Goal: Communication & Community: Answer question/provide support

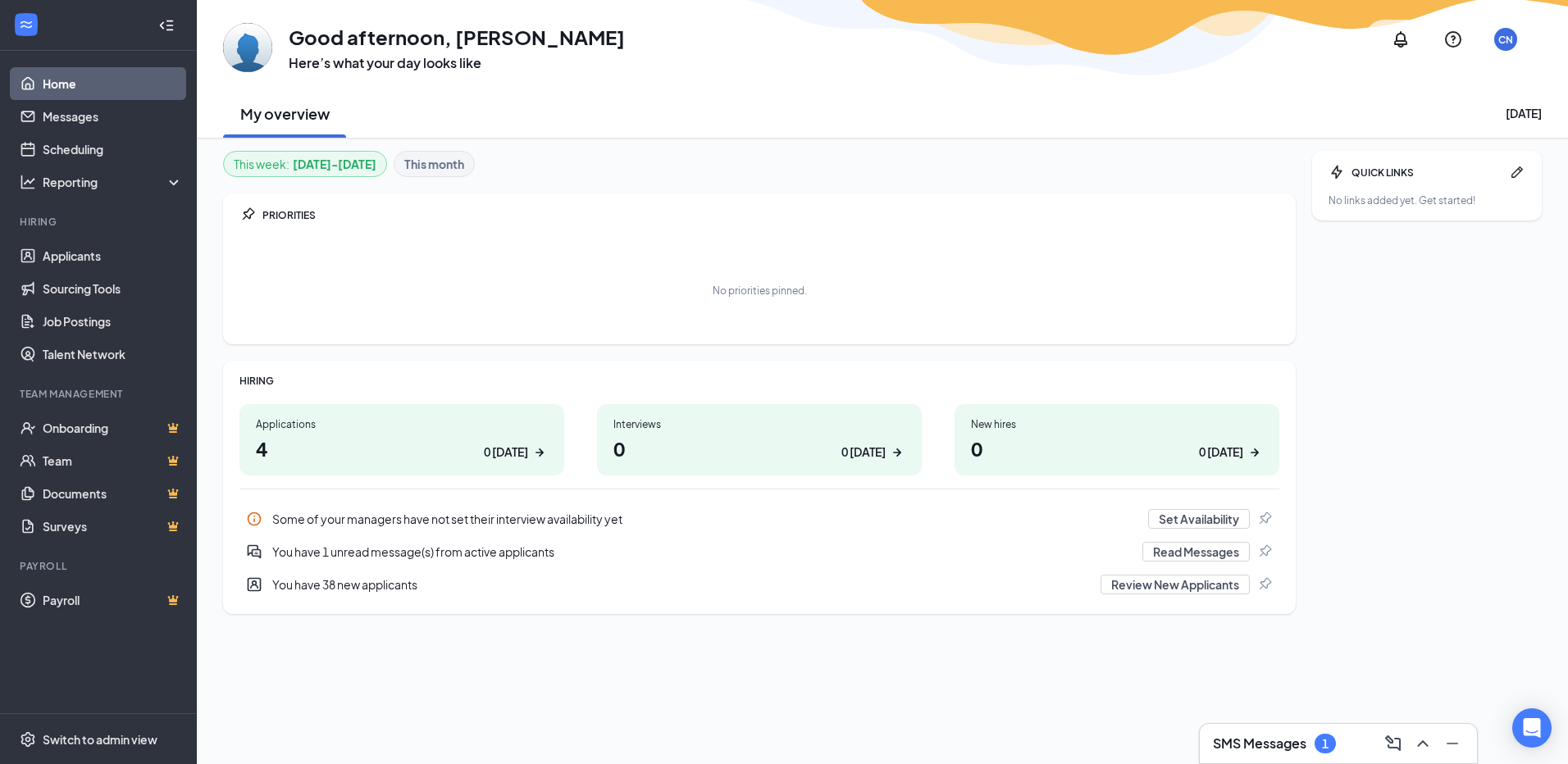
click at [783, 438] on h1 "0 0 [DATE]" at bounding box center [759, 448] width 292 height 28
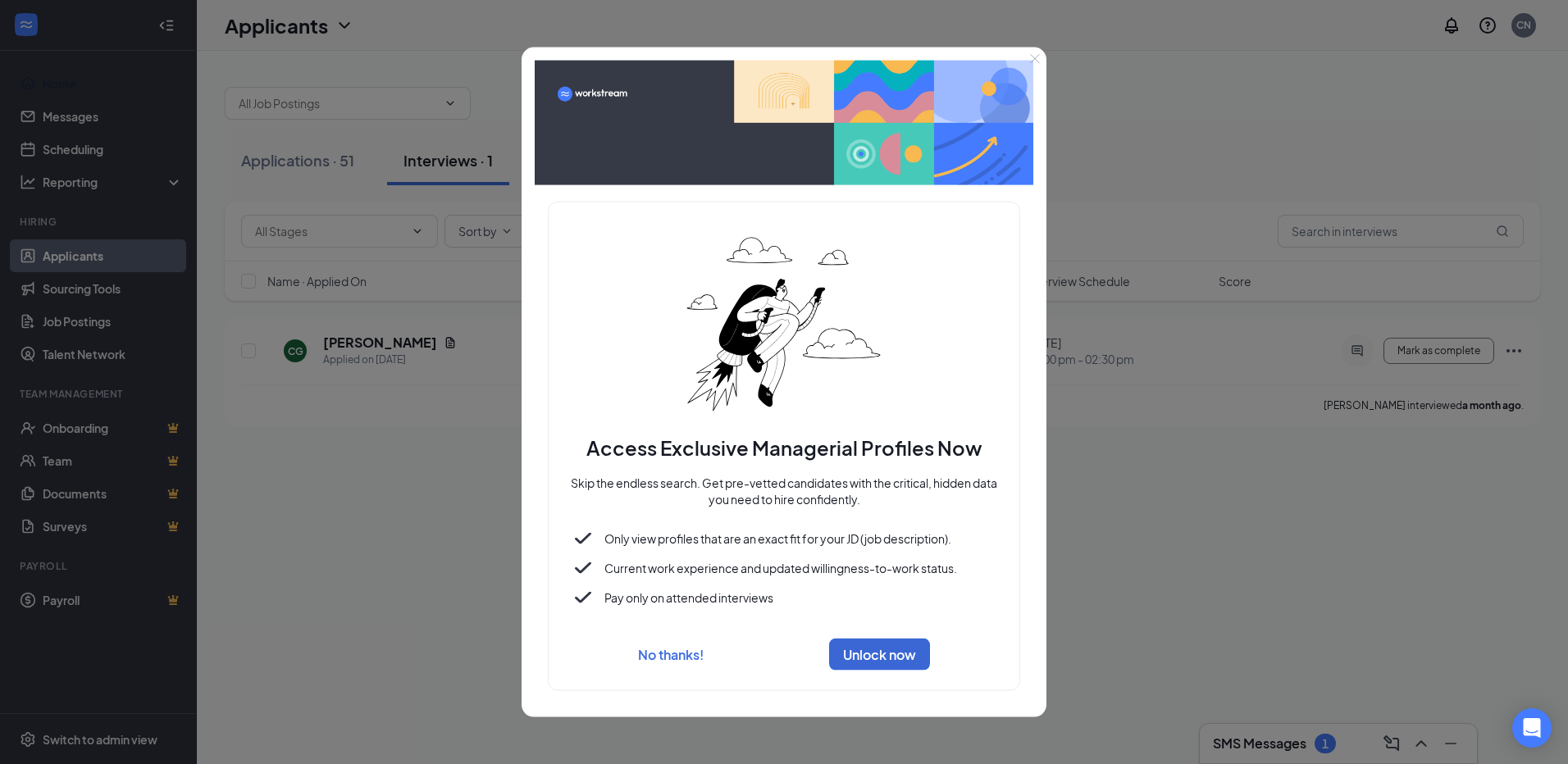
drag, startPoint x: 682, startPoint y: 657, endPoint x: 907, endPoint y: 624, distance: 227.4
click at [681, 657] on button "No thanks!" at bounding box center [670, 654] width 65 height 18
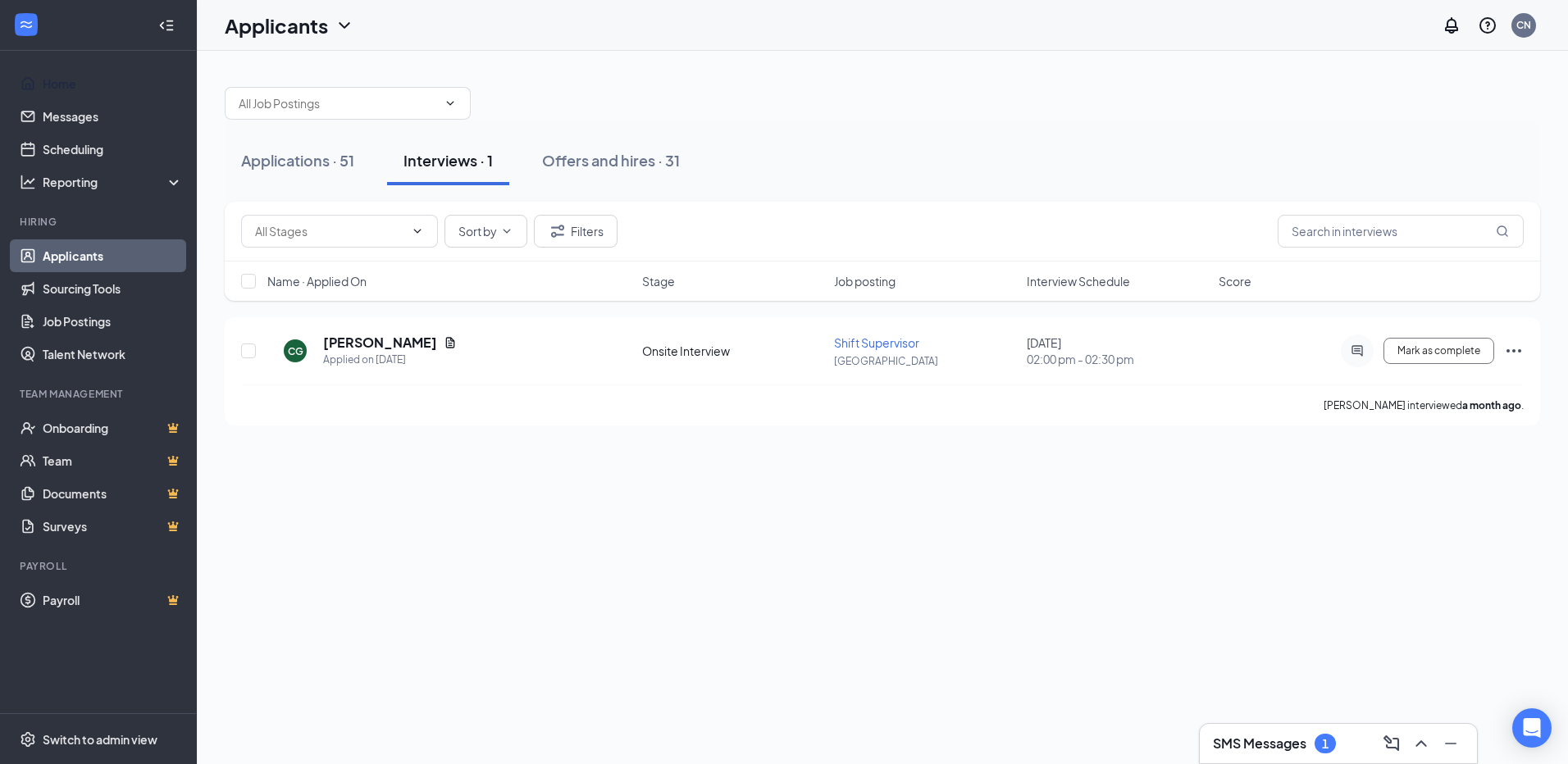
click at [1341, 733] on div "SMS Messages 1" at bounding box center [1338, 743] width 251 height 26
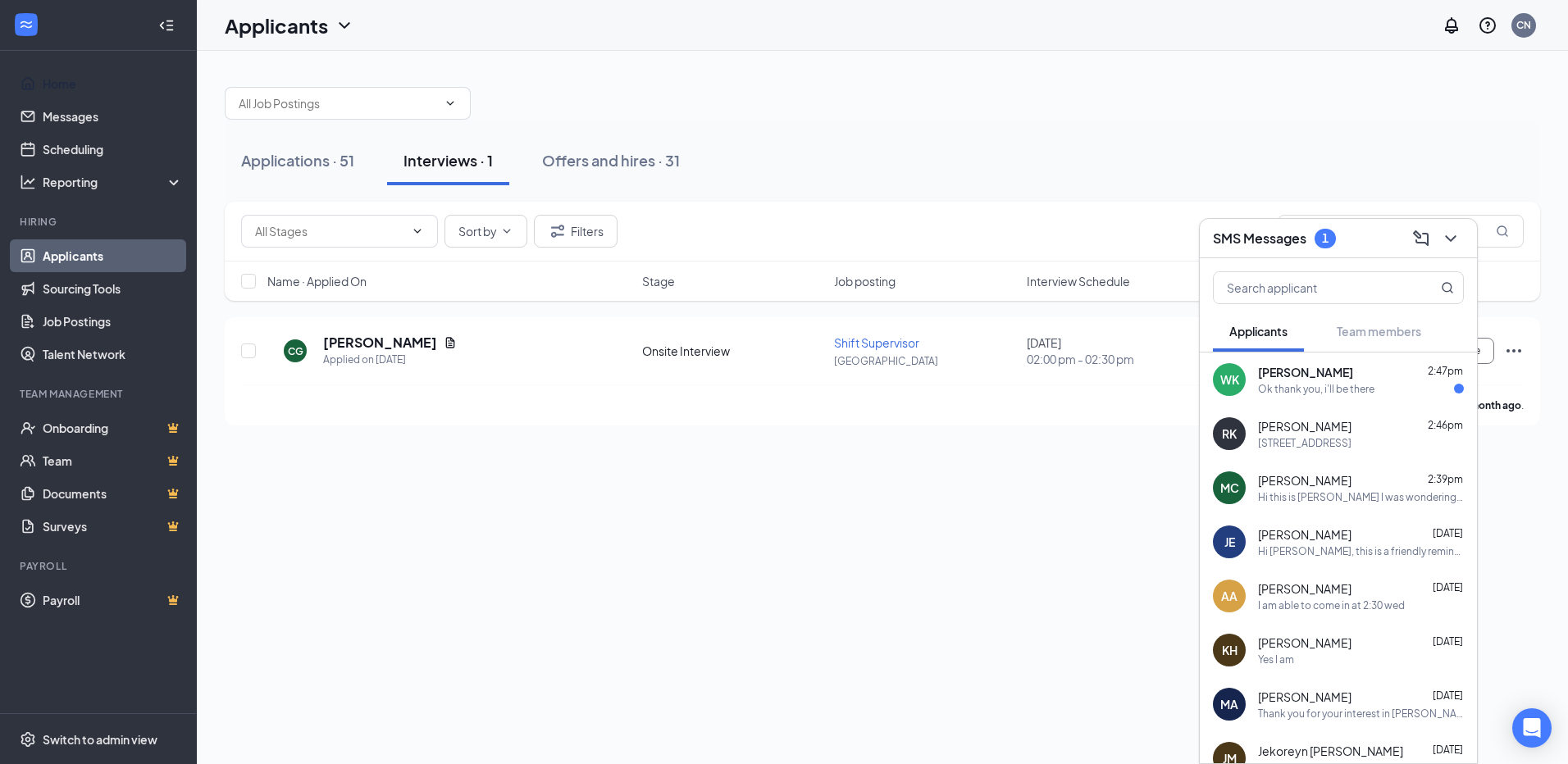
click at [1333, 395] on div "[PERSON_NAME] [PERSON_NAME] 2:47pm Ok thank you, i'll be there" at bounding box center [1338, 379] width 277 height 54
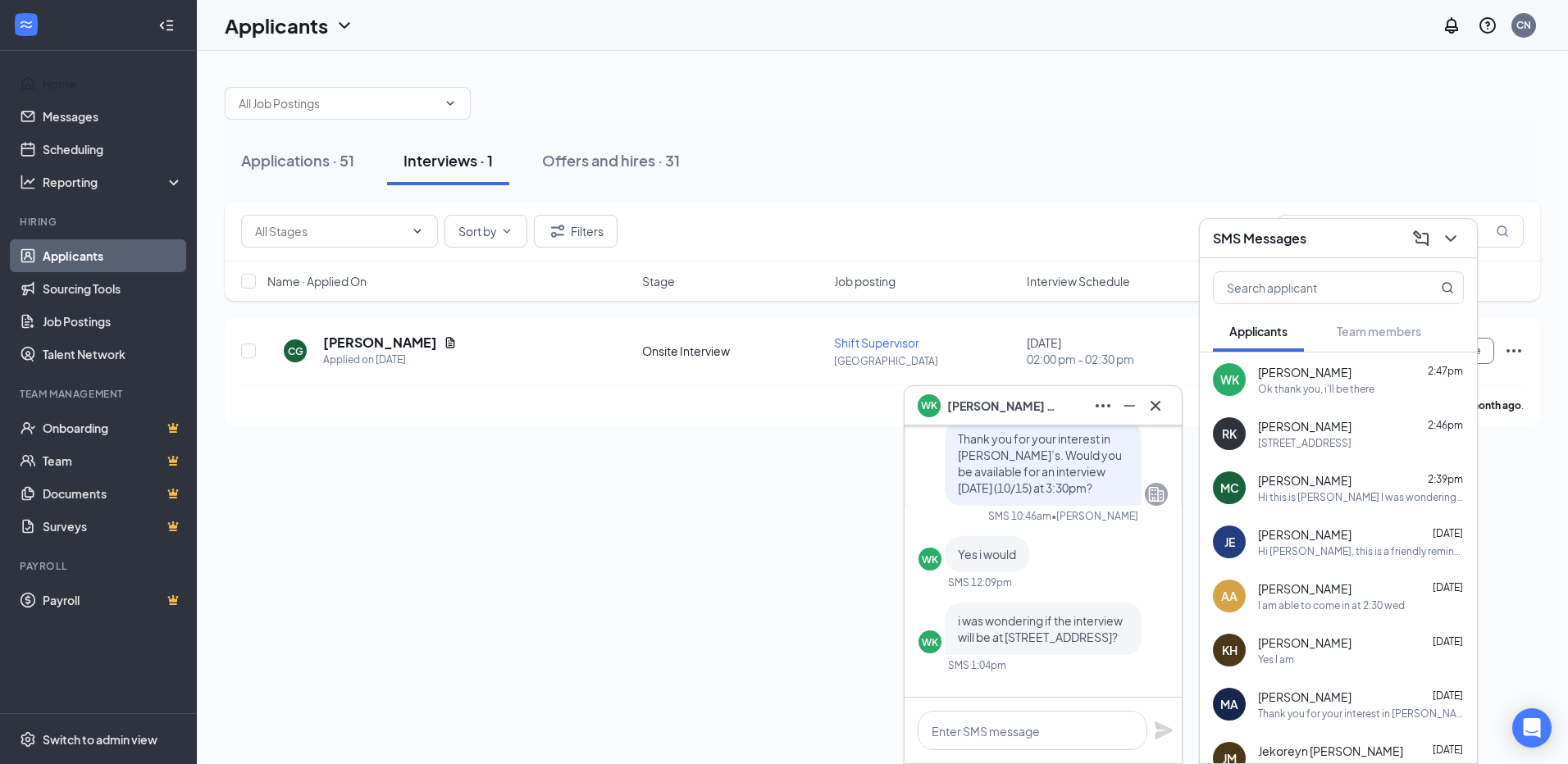
scroll to position [-164, 0]
click at [1289, 385] on div "Ok thank you, i'll be there" at bounding box center [1316, 389] width 116 height 14
click at [980, 407] on span "[PERSON_NAME]" at bounding box center [1004, 406] width 115 height 18
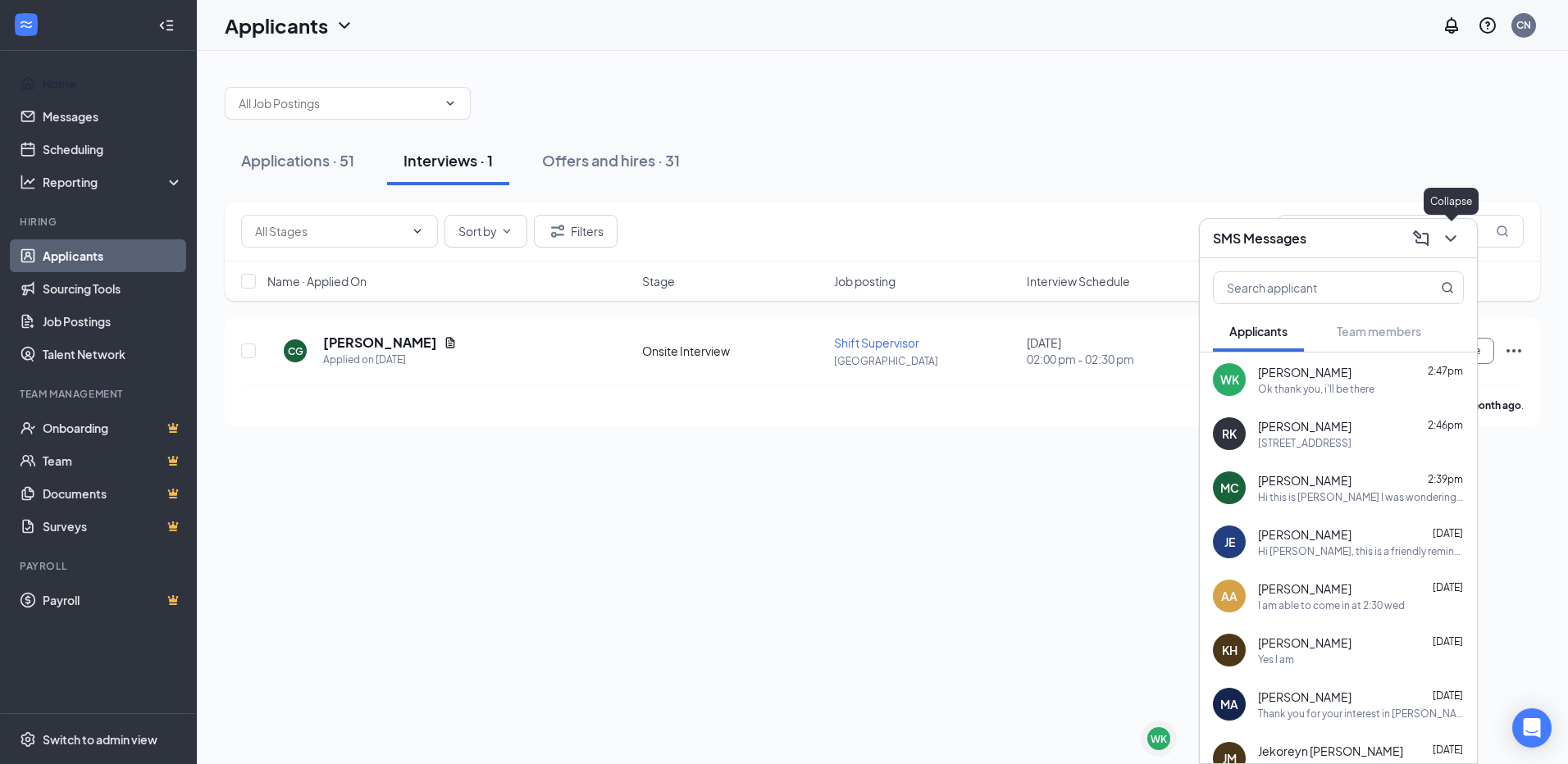
drag, startPoint x: 1443, startPoint y: 234, endPoint x: 1342, endPoint y: 252, distance: 102.6
click at [1444, 236] on icon "ChevronDown" at bounding box center [1451, 239] width 20 height 20
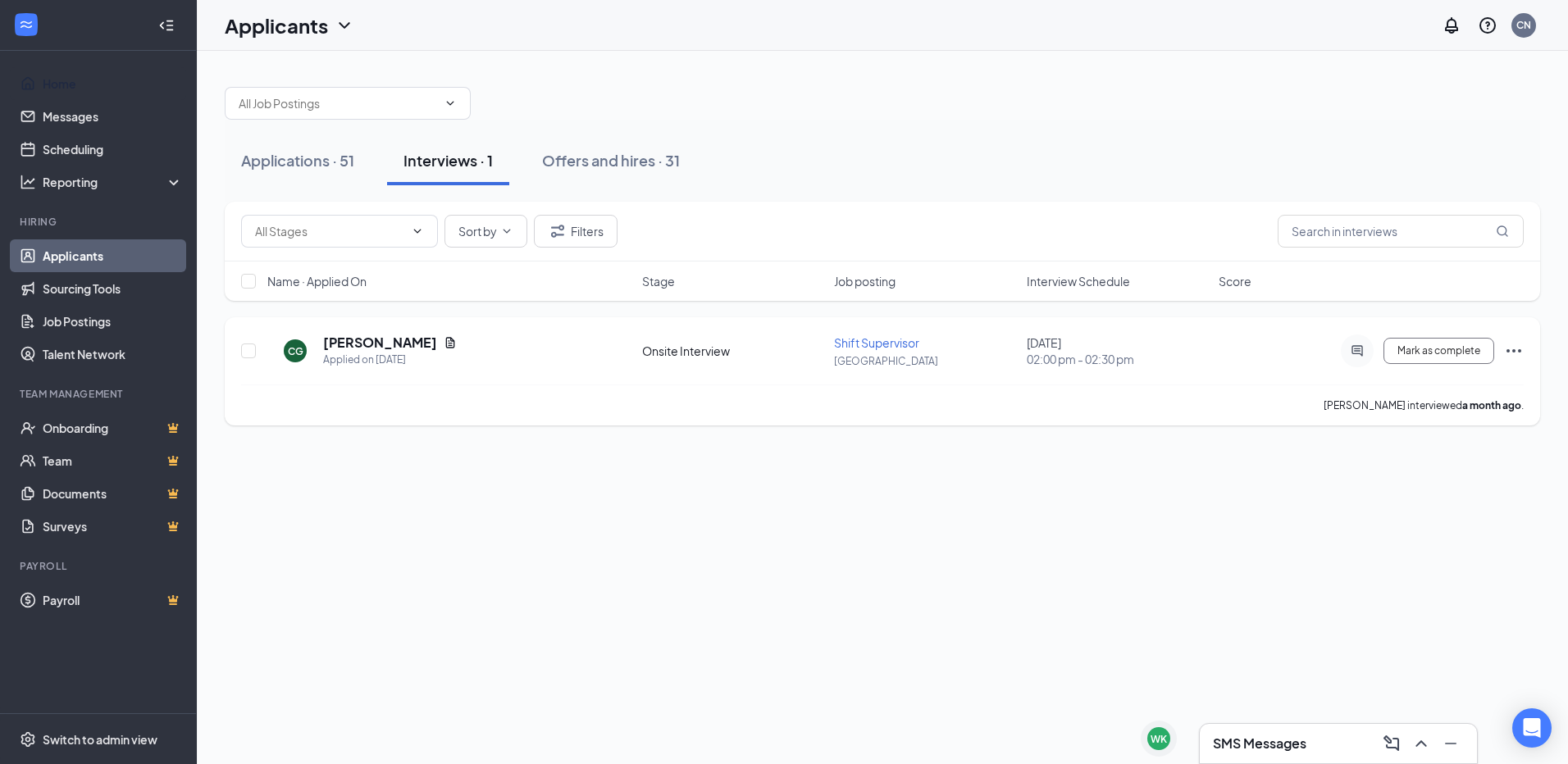
click at [1520, 353] on icon "Ellipses" at bounding box center [1514, 351] width 20 height 20
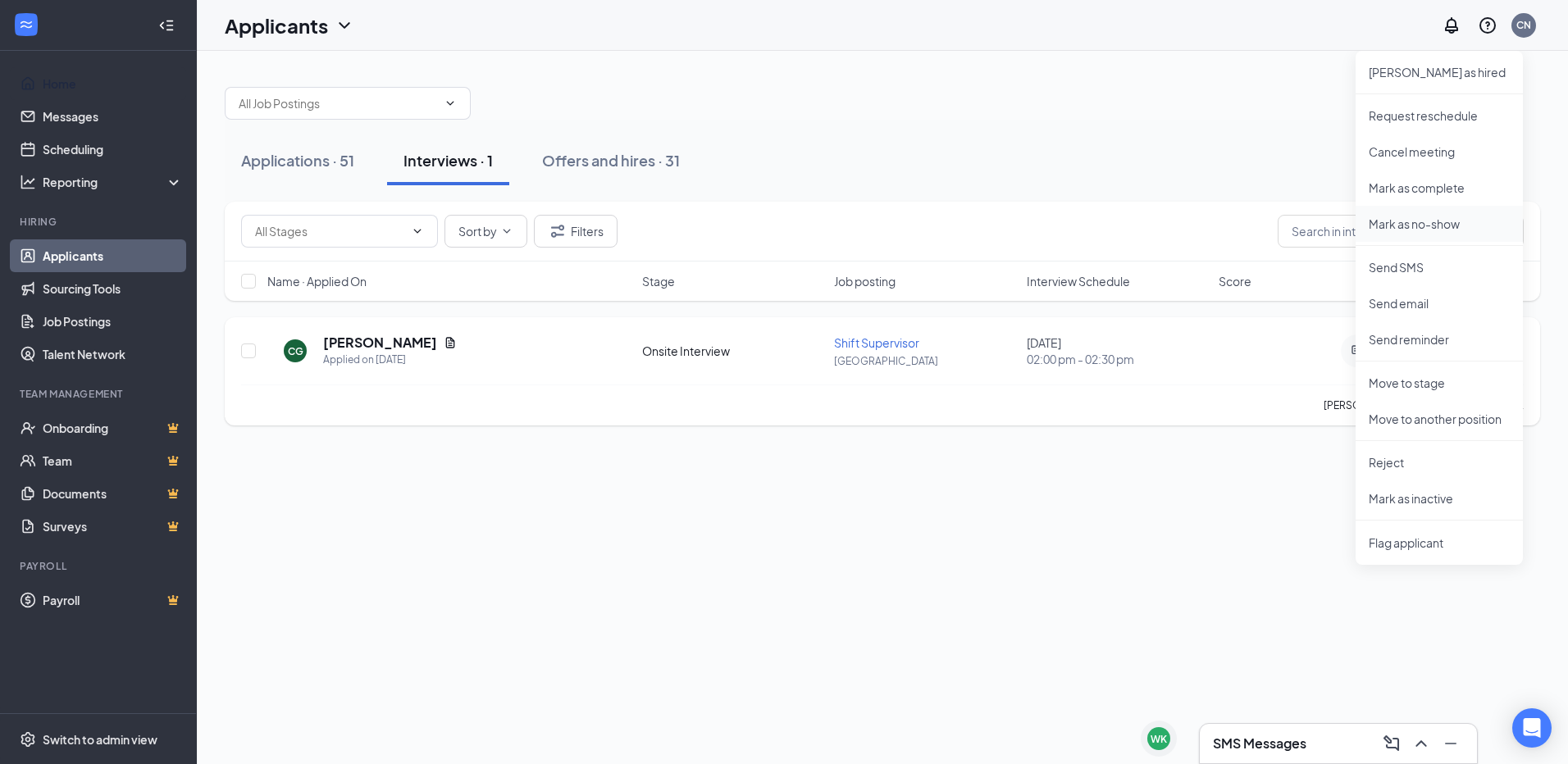
click at [1440, 216] on p "Mark as no-show" at bounding box center [1438, 224] width 141 height 17
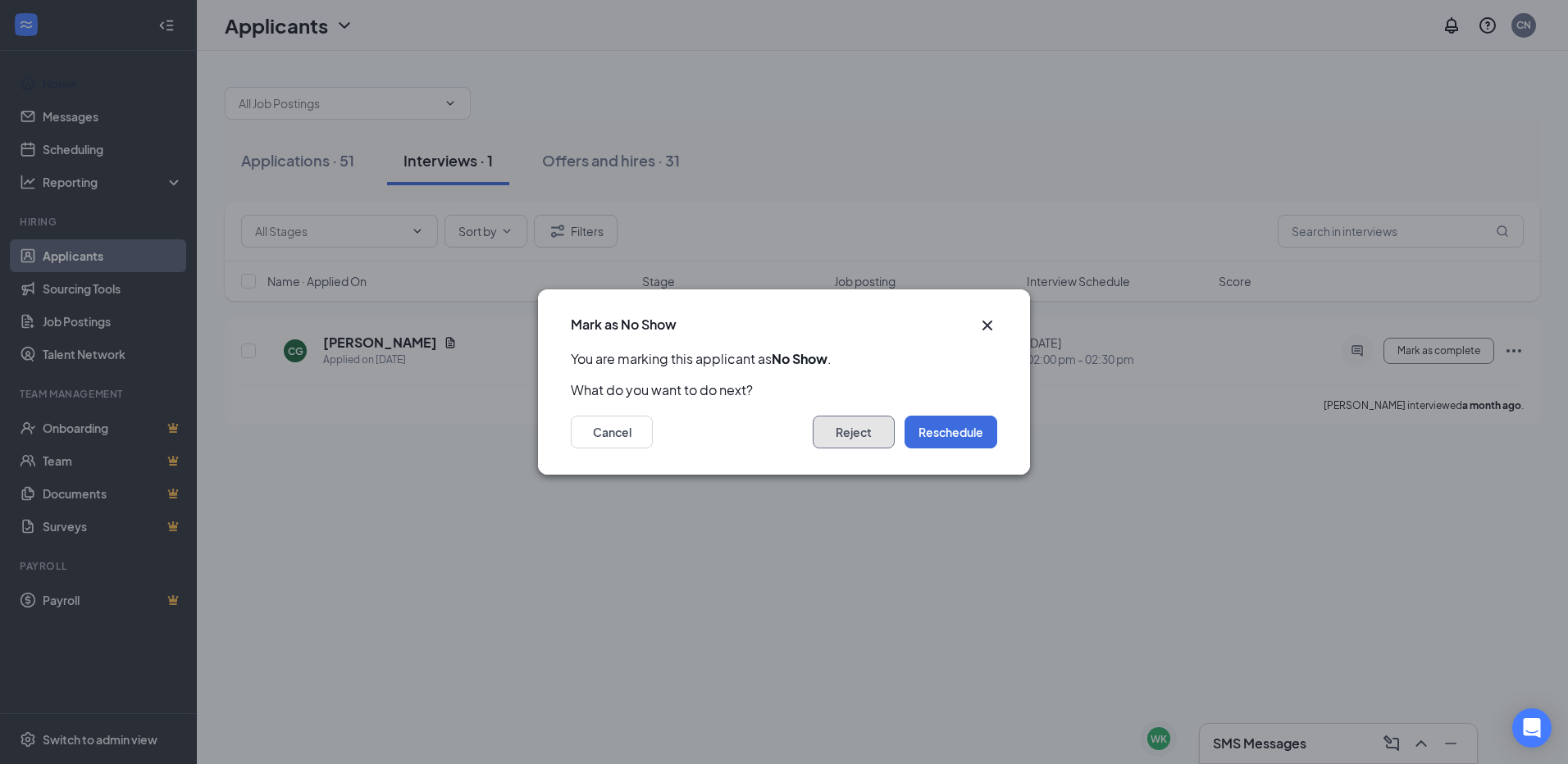
click at [864, 424] on button "Reject" at bounding box center [853, 431] width 82 height 33
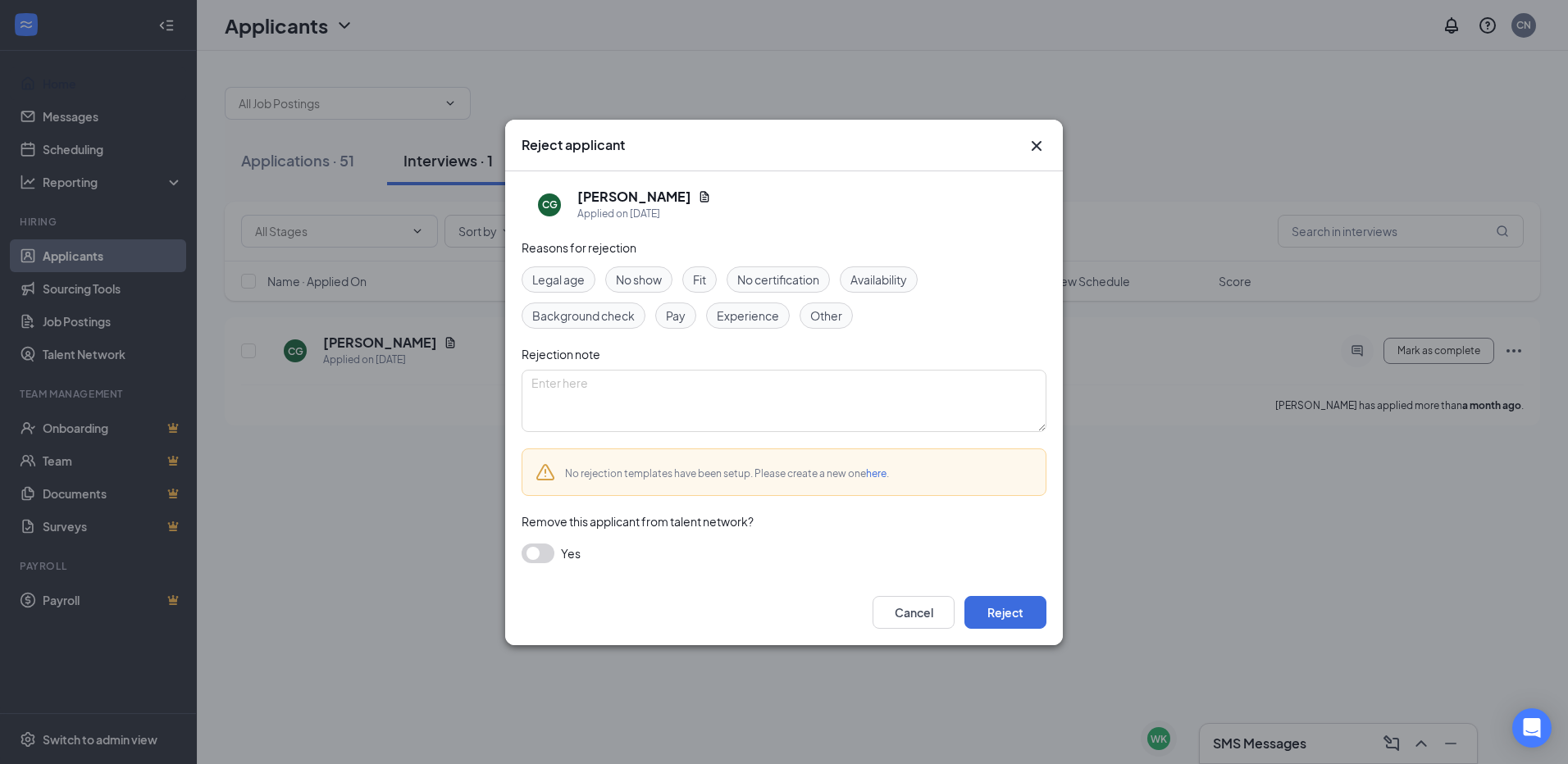
click at [659, 277] on span "No show" at bounding box center [639, 280] width 46 height 18
click at [1005, 602] on button "Reject" at bounding box center [1005, 612] width 82 height 33
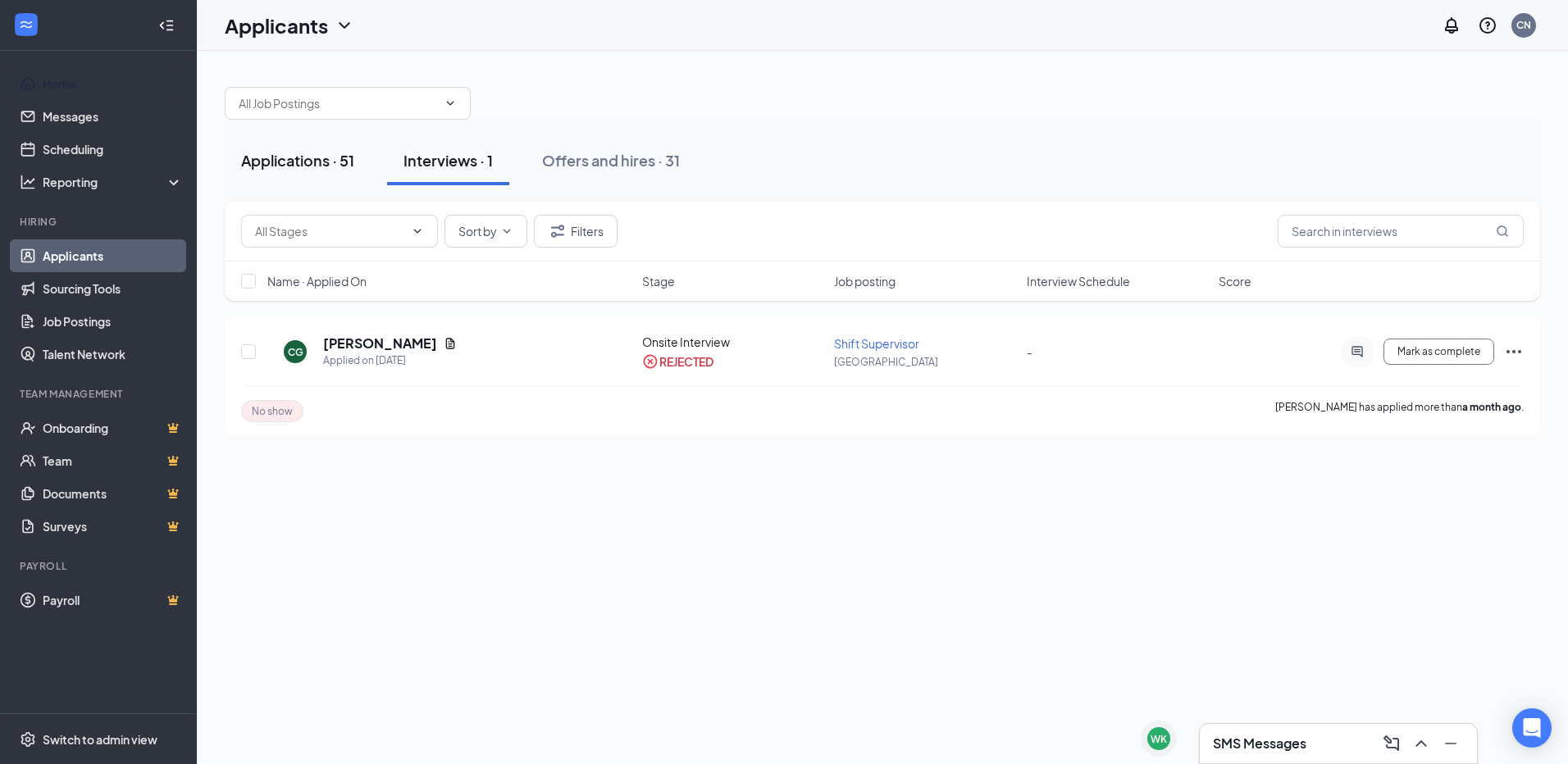
click at [306, 157] on div "Applications · 51" at bounding box center [297, 160] width 113 height 21
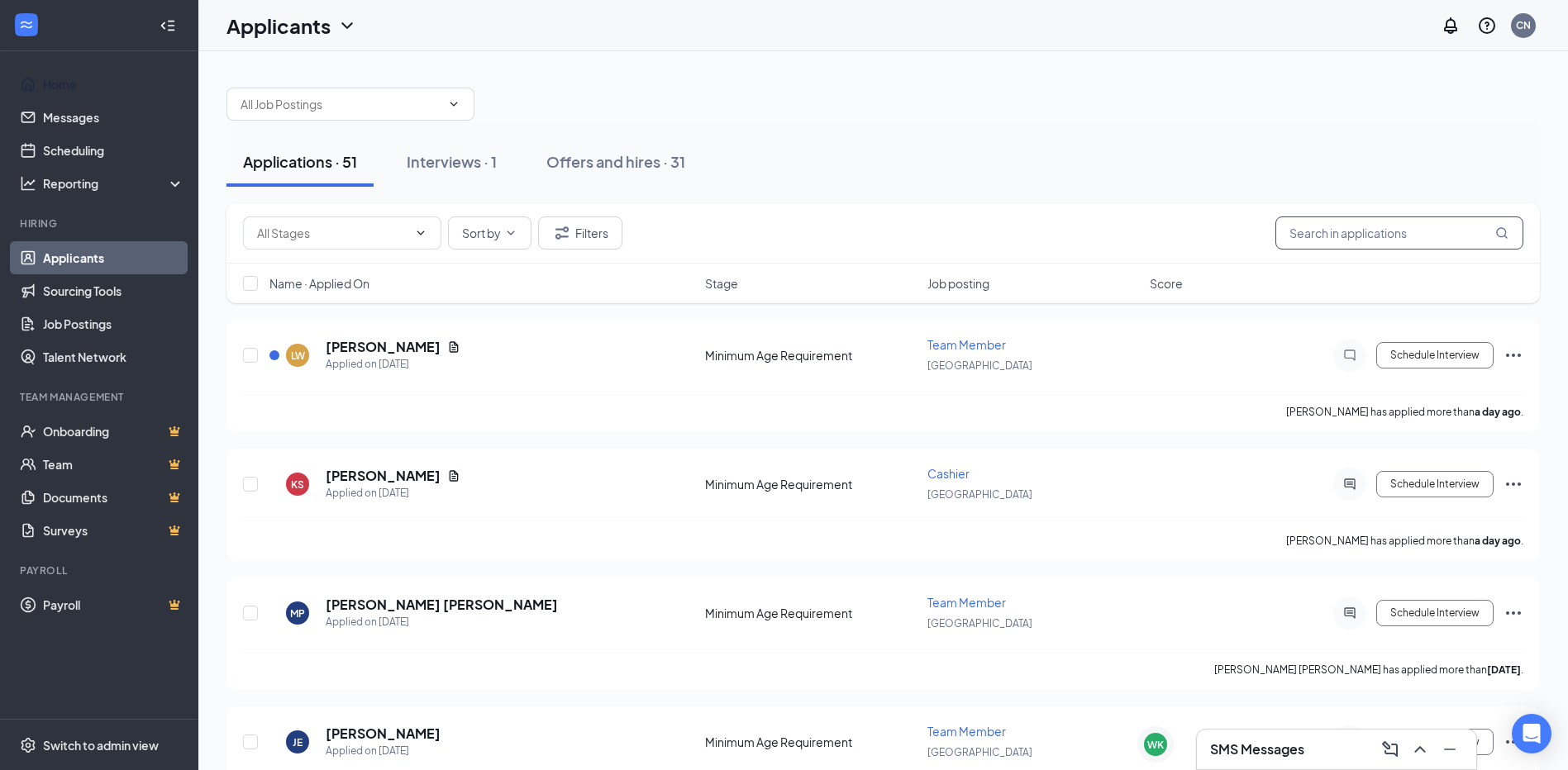
click at [1391, 241] on input "text" at bounding box center [1399, 233] width 248 height 33
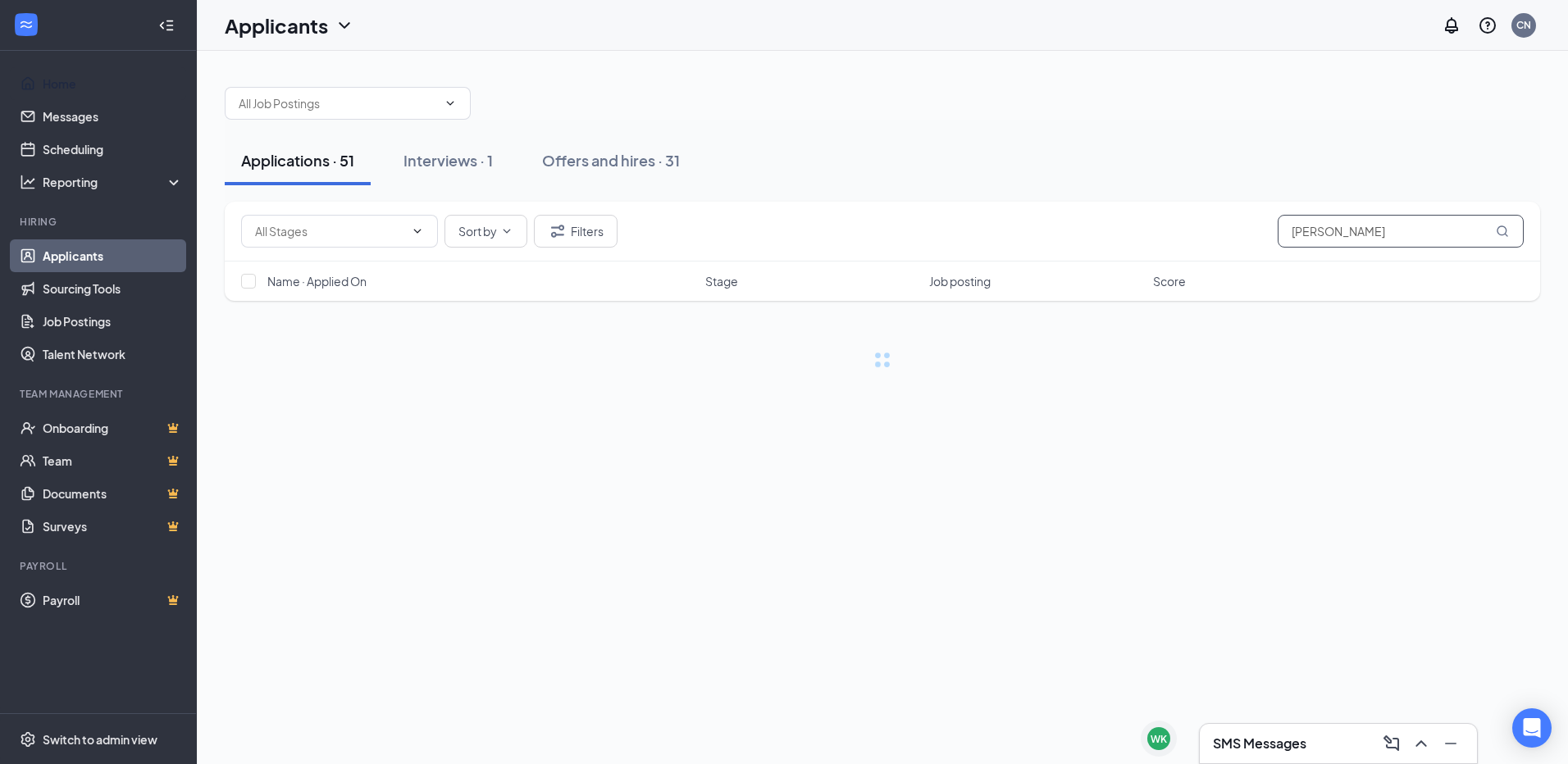
type input "[PERSON_NAME]"
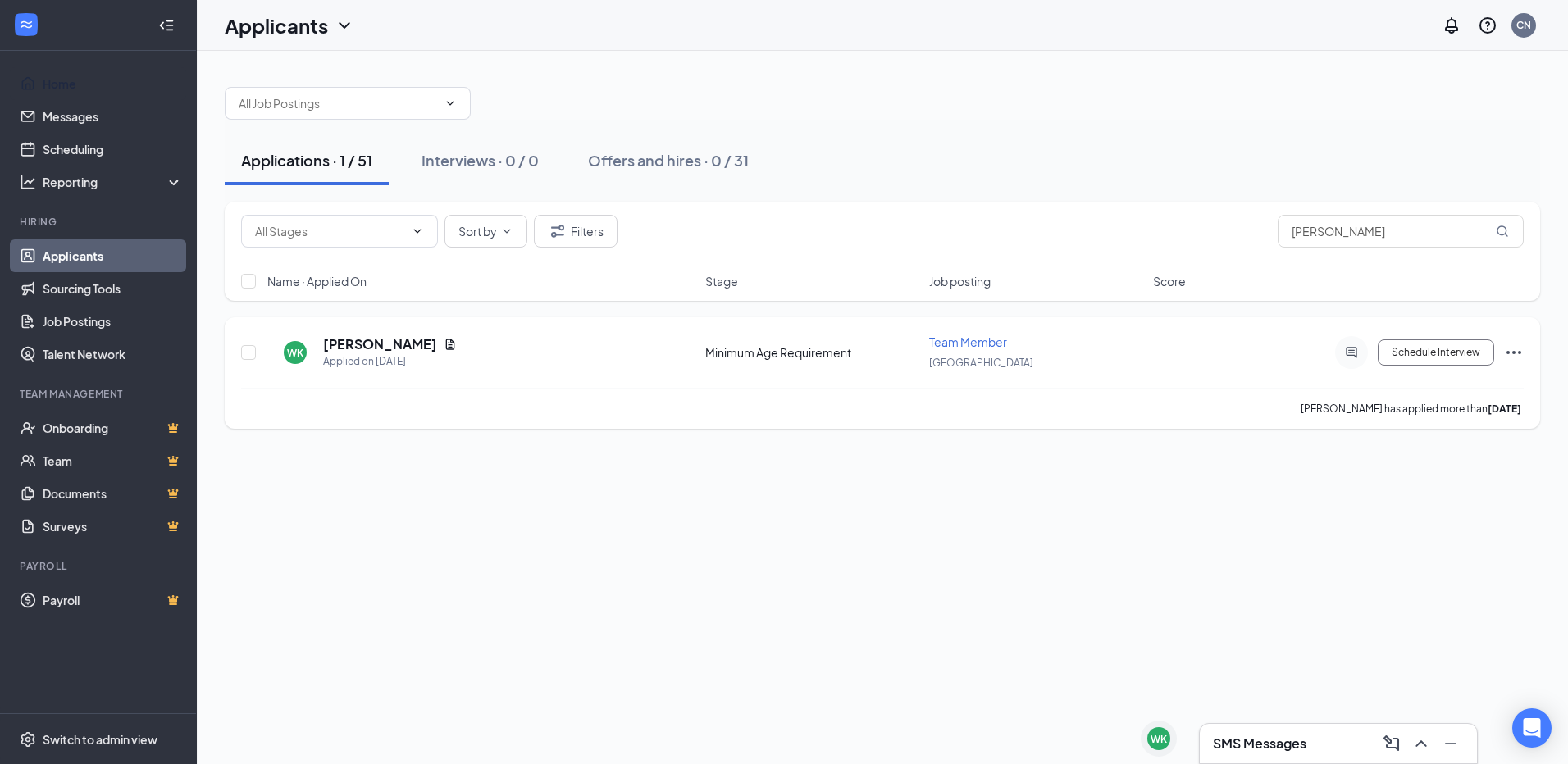
click at [517, 326] on div "[PERSON_NAME] [PERSON_NAME] Applied on [DATE] Minimum Age Requirement Team Memb…" at bounding box center [883, 373] width 1316 height 111
click at [797, 345] on div "Minimum Age Requirement" at bounding box center [812, 353] width 214 height 17
click at [363, 341] on h5 "[PERSON_NAME]" at bounding box center [380, 344] width 114 height 18
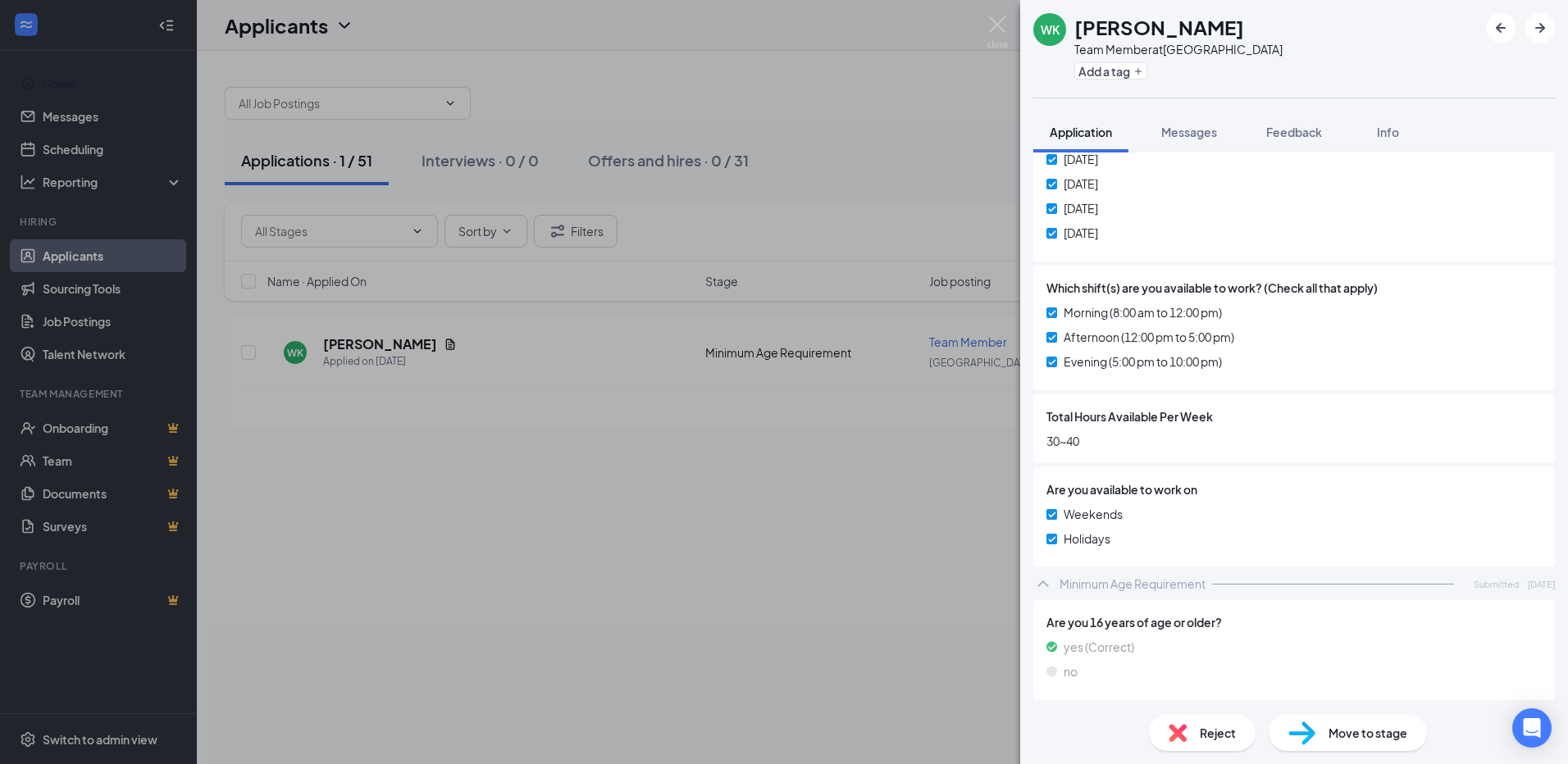
scroll to position [876, 0]
click at [991, 18] on img at bounding box center [997, 33] width 21 height 32
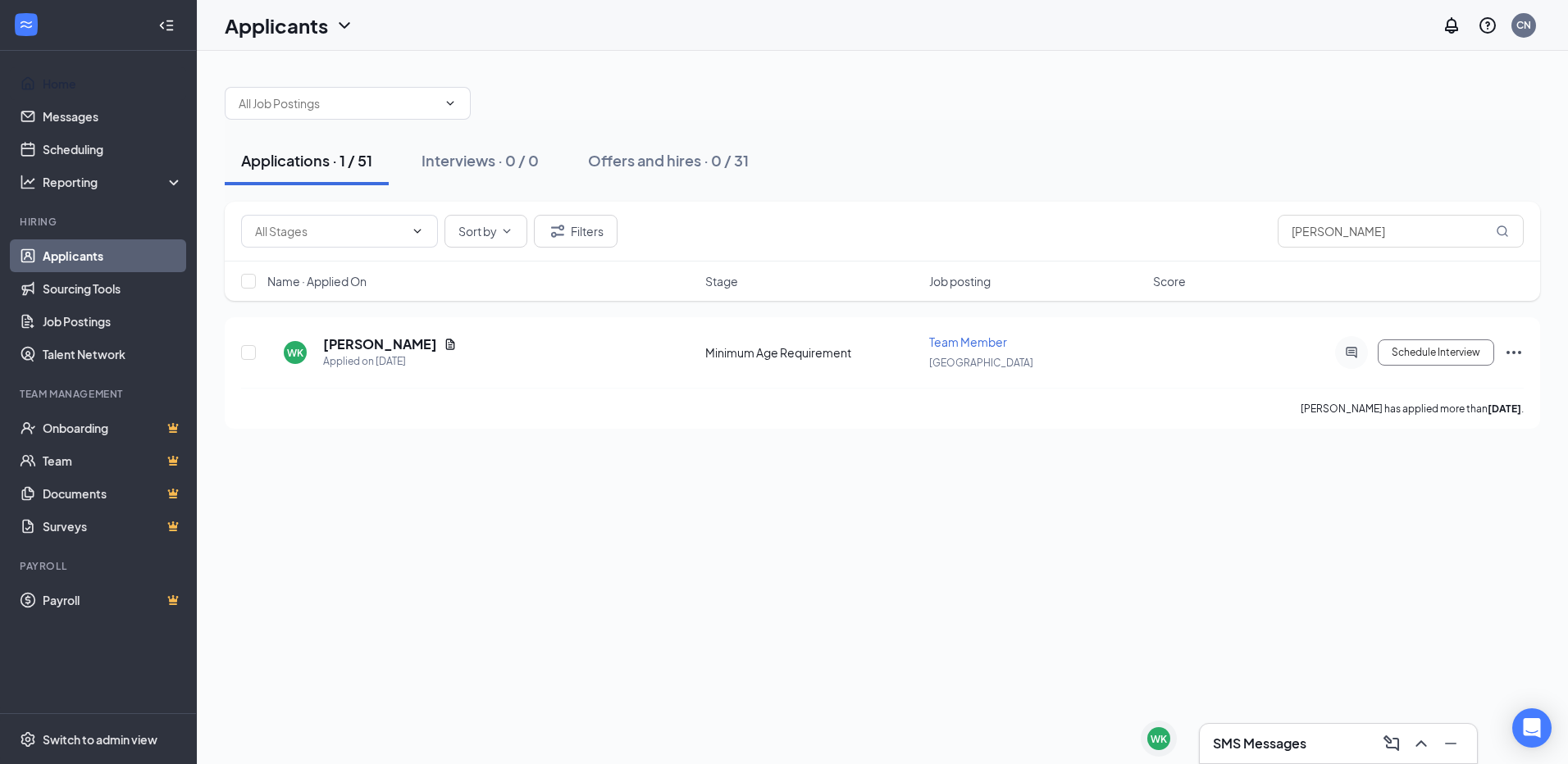
click at [1278, 748] on h3 "SMS Messages" at bounding box center [1260, 744] width 94 height 18
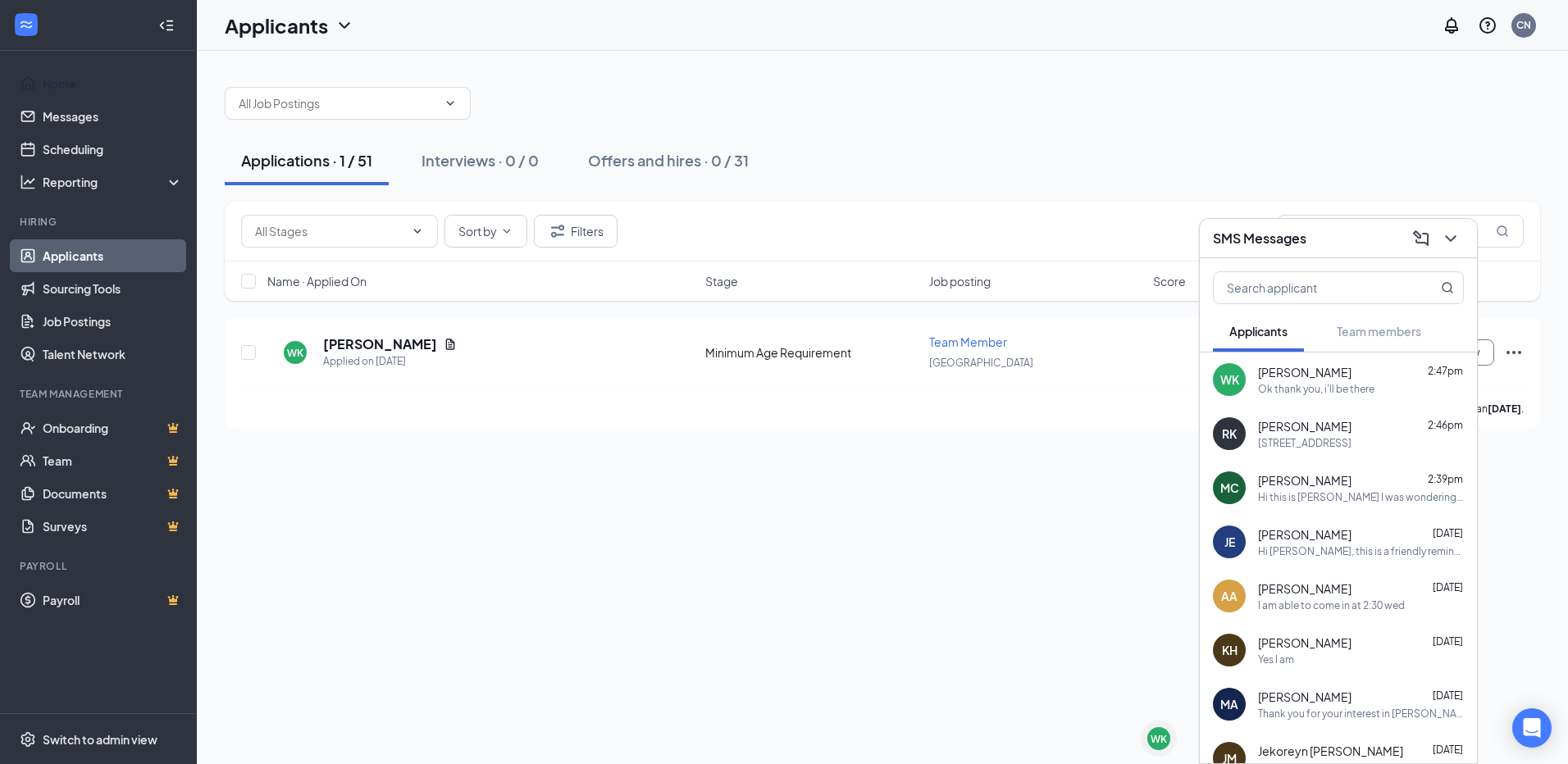
click at [1346, 441] on div "[STREET_ADDRESS]" at bounding box center [1361, 443] width 206 height 14
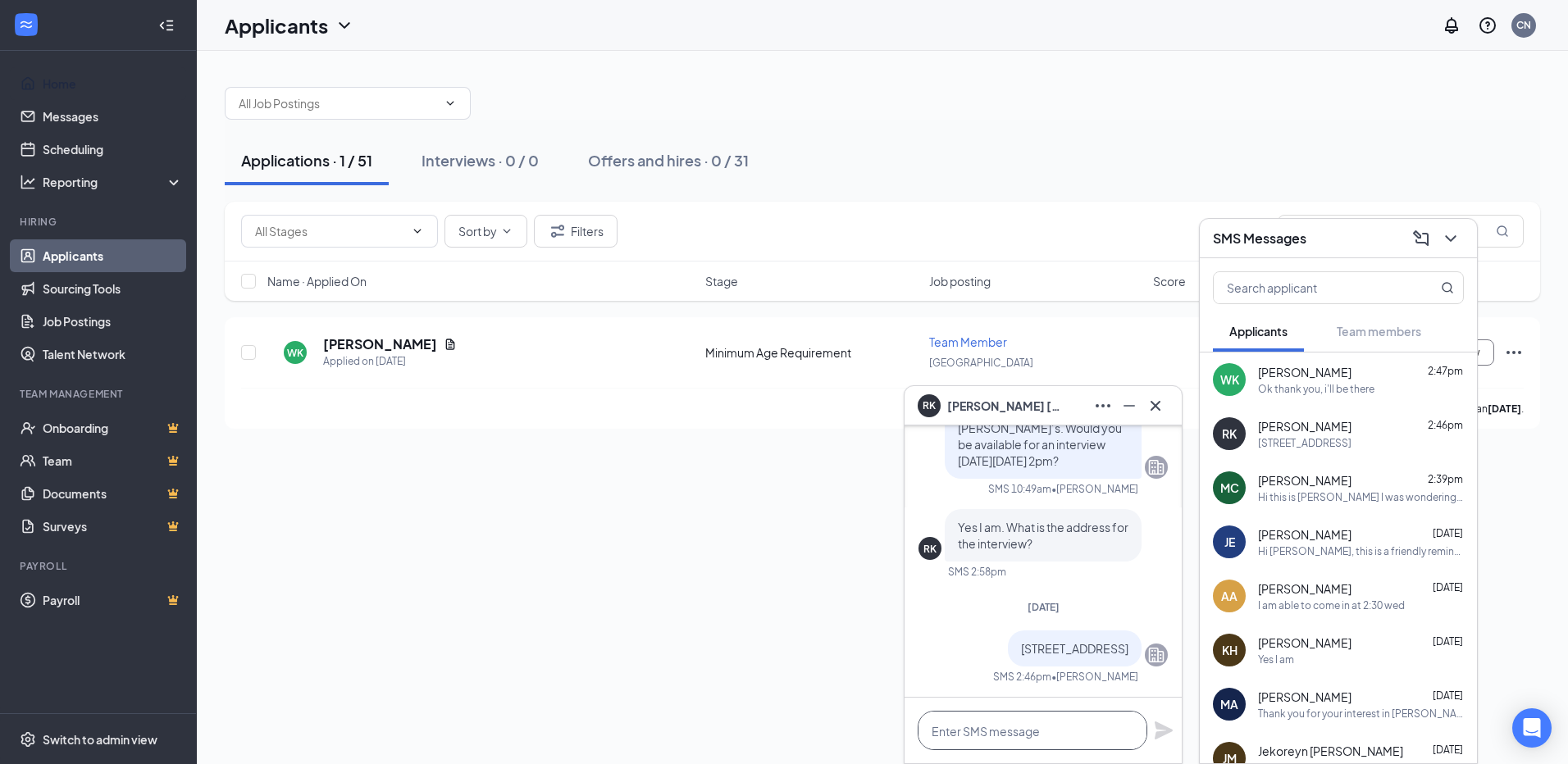
click at [1075, 726] on textarea at bounding box center [1032, 731] width 230 height 39
type textarea "W"
type textarea "I"
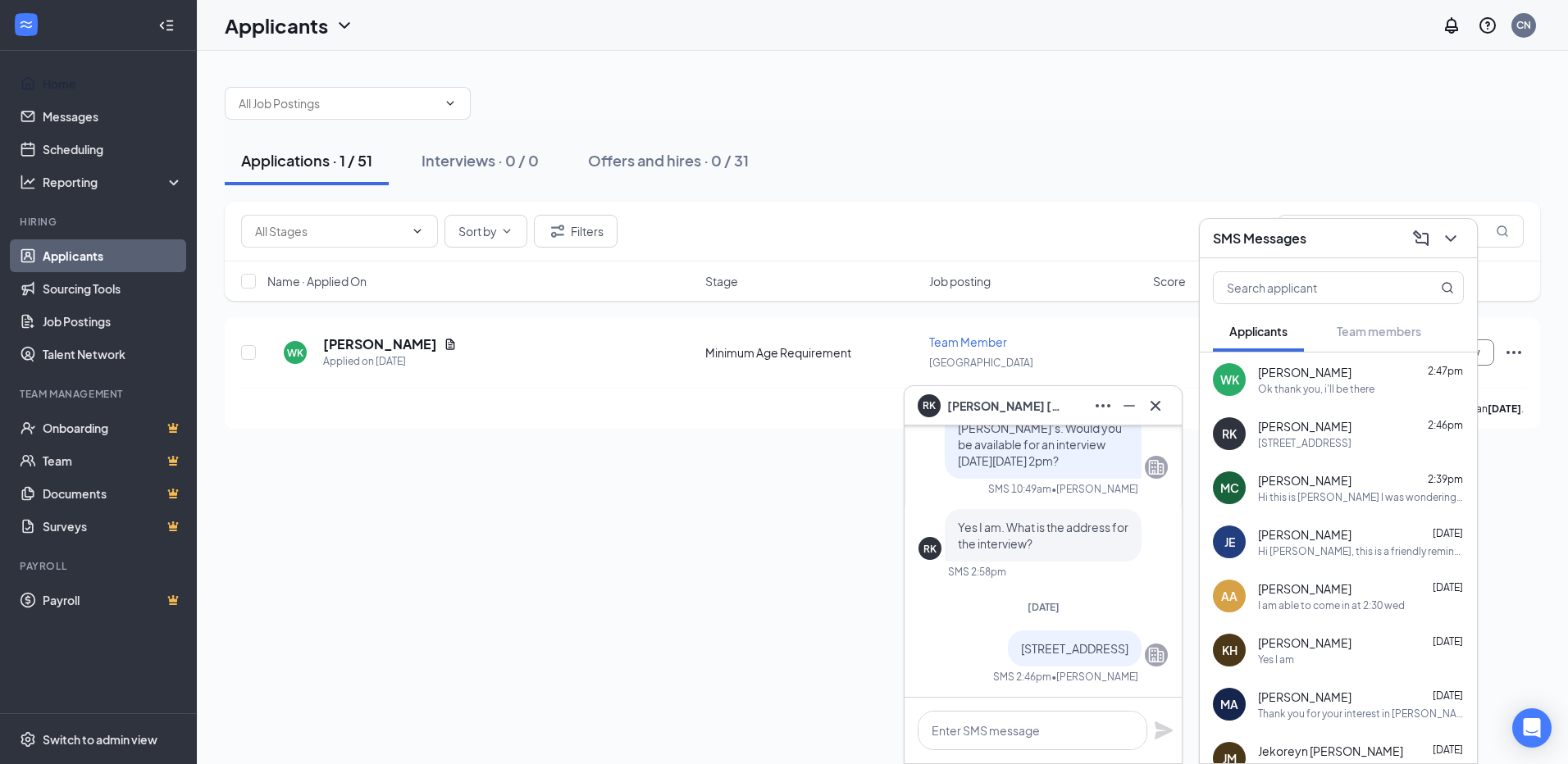
click at [1281, 497] on div "Hi this is [PERSON_NAME] I was wondering when I would be set up with the app wh…" at bounding box center [1361, 497] width 206 height 14
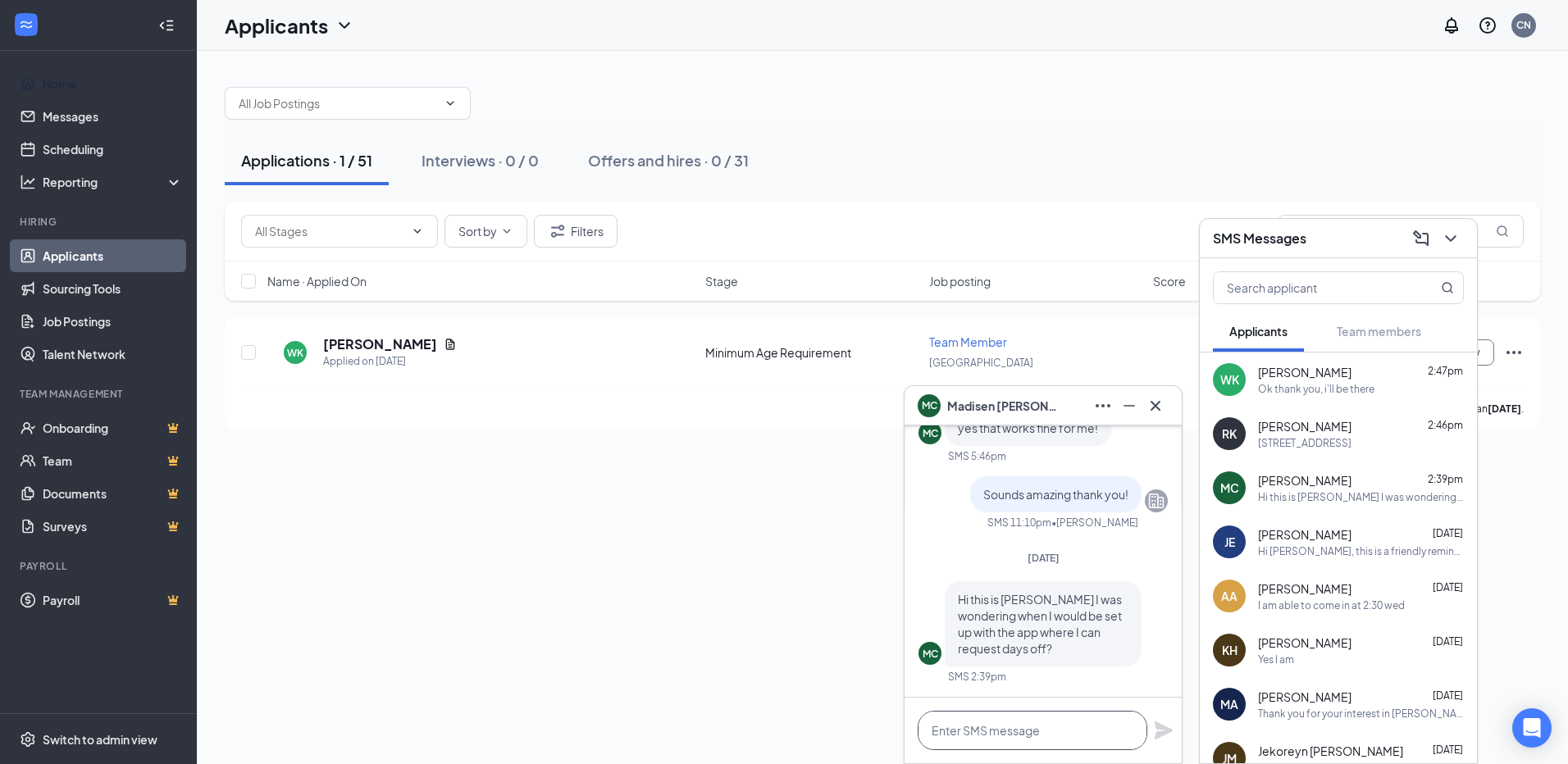
click at [1051, 742] on textarea at bounding box center [1032, 731] width 230 height 39
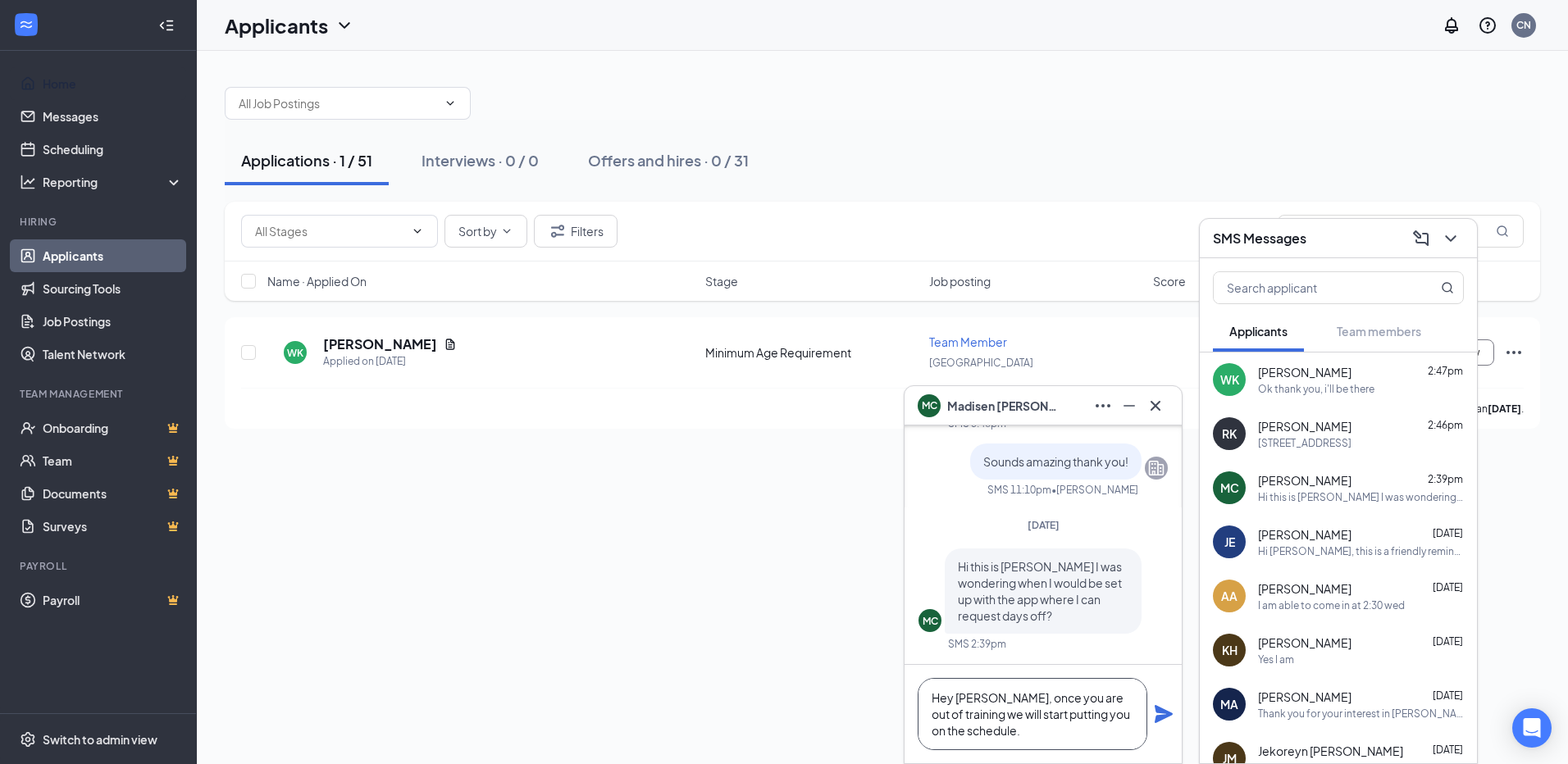
click at [938, 717] on textarea "Hey [PERSON_NAME], once you are out of training we will start putting you on th…" at bounding box center [1032, 714] width 230 height 72
click at [1038, 736] on textarea "Hey [PERSON_NAME], once you are out of training we will start putting you on th…" at bounding box center [1032, 714] width 230 height 72
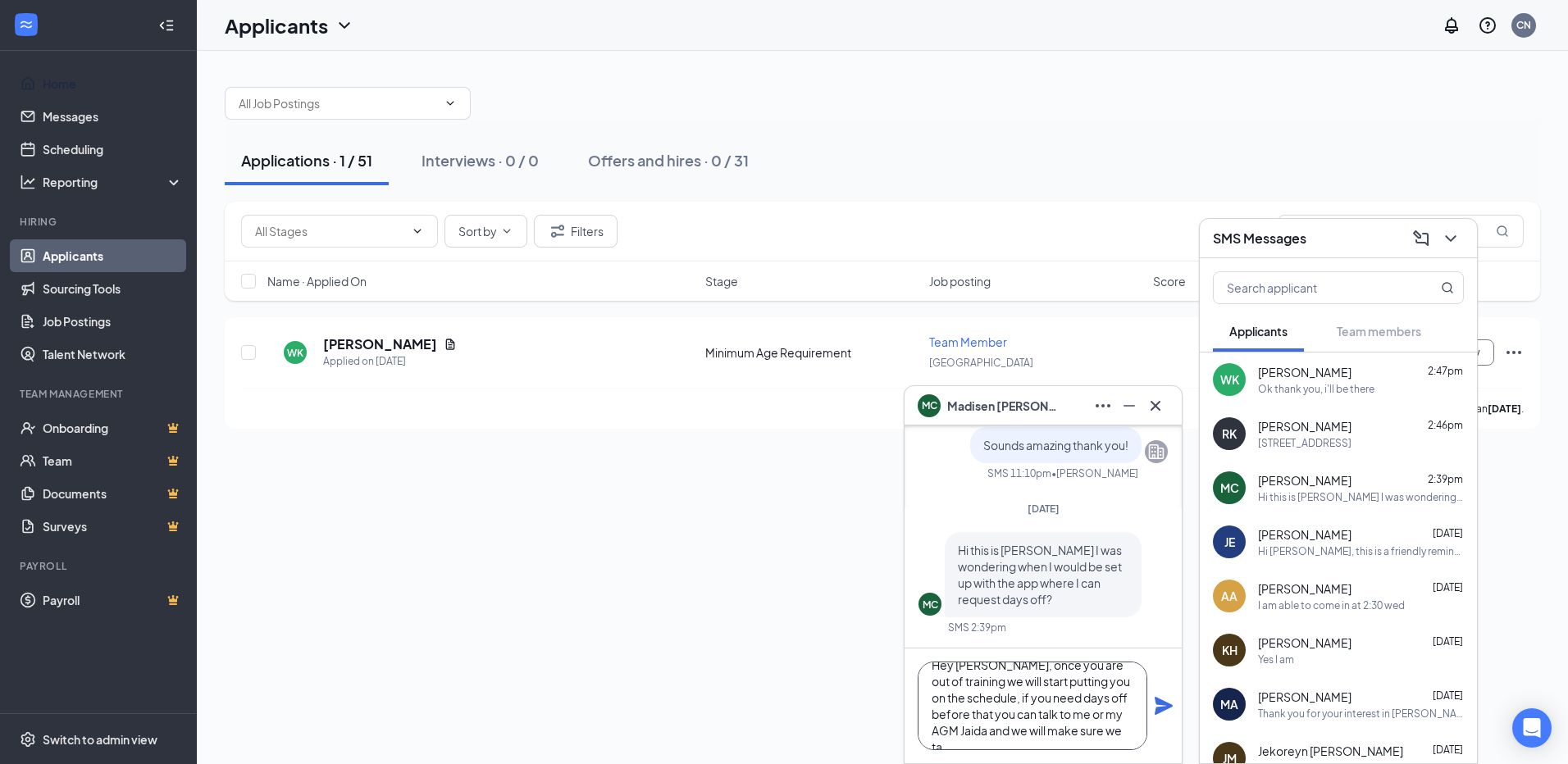
scroll to position [33, 0]
type textarea "Hey [PERSON_NAME], once you are out of training we will start putting you on th…"
click at [1152, 700] on div "Hey [PERSON_NAME], once you are out of training we will start putting you on th…" at bounding box center [1043, 705] width 277 height 115
click at [1163, 700] on icon "Plane" at bounding box center [1163, 706] width 20 height 20
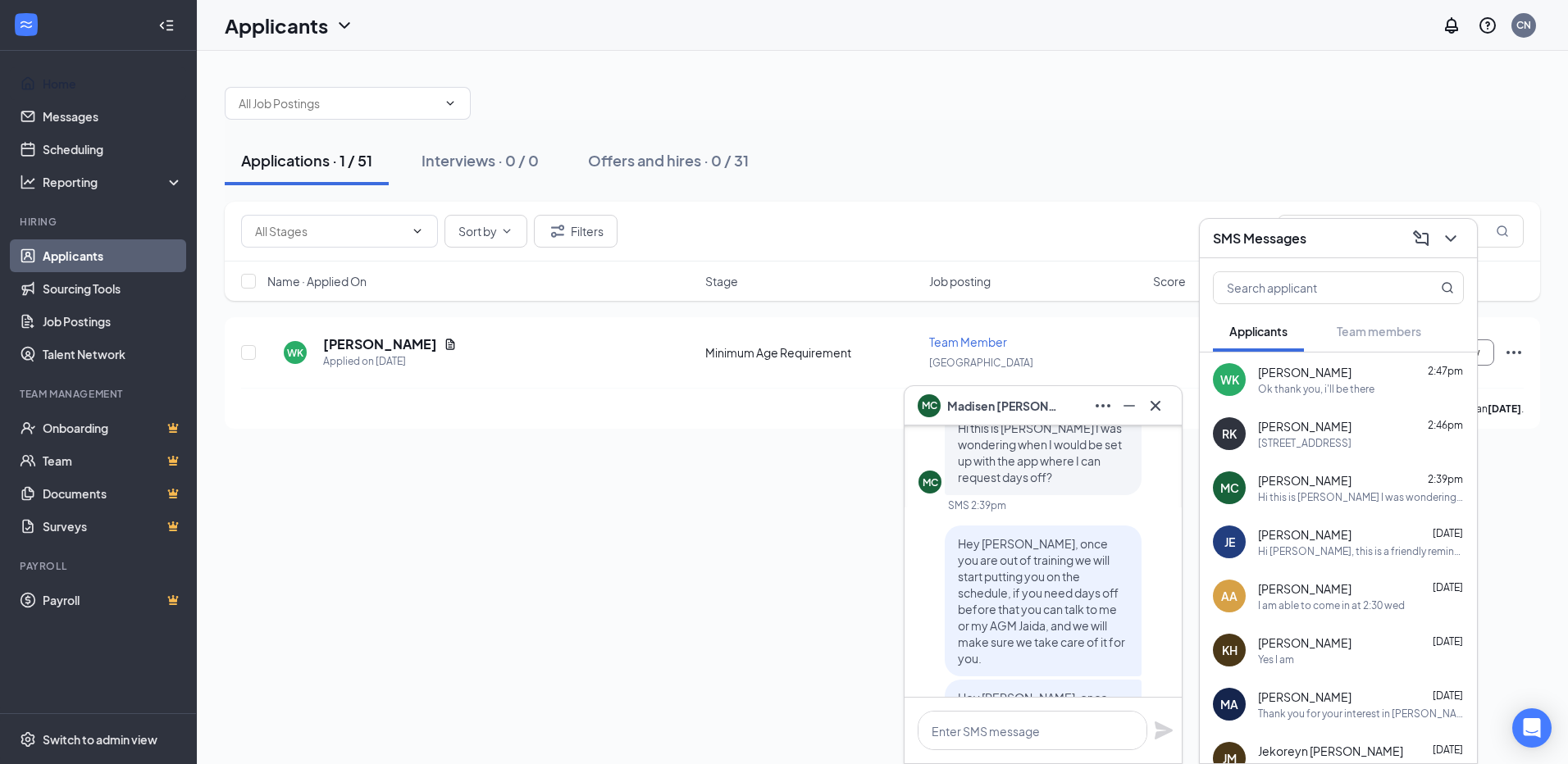
scroll to position [-82, 0]
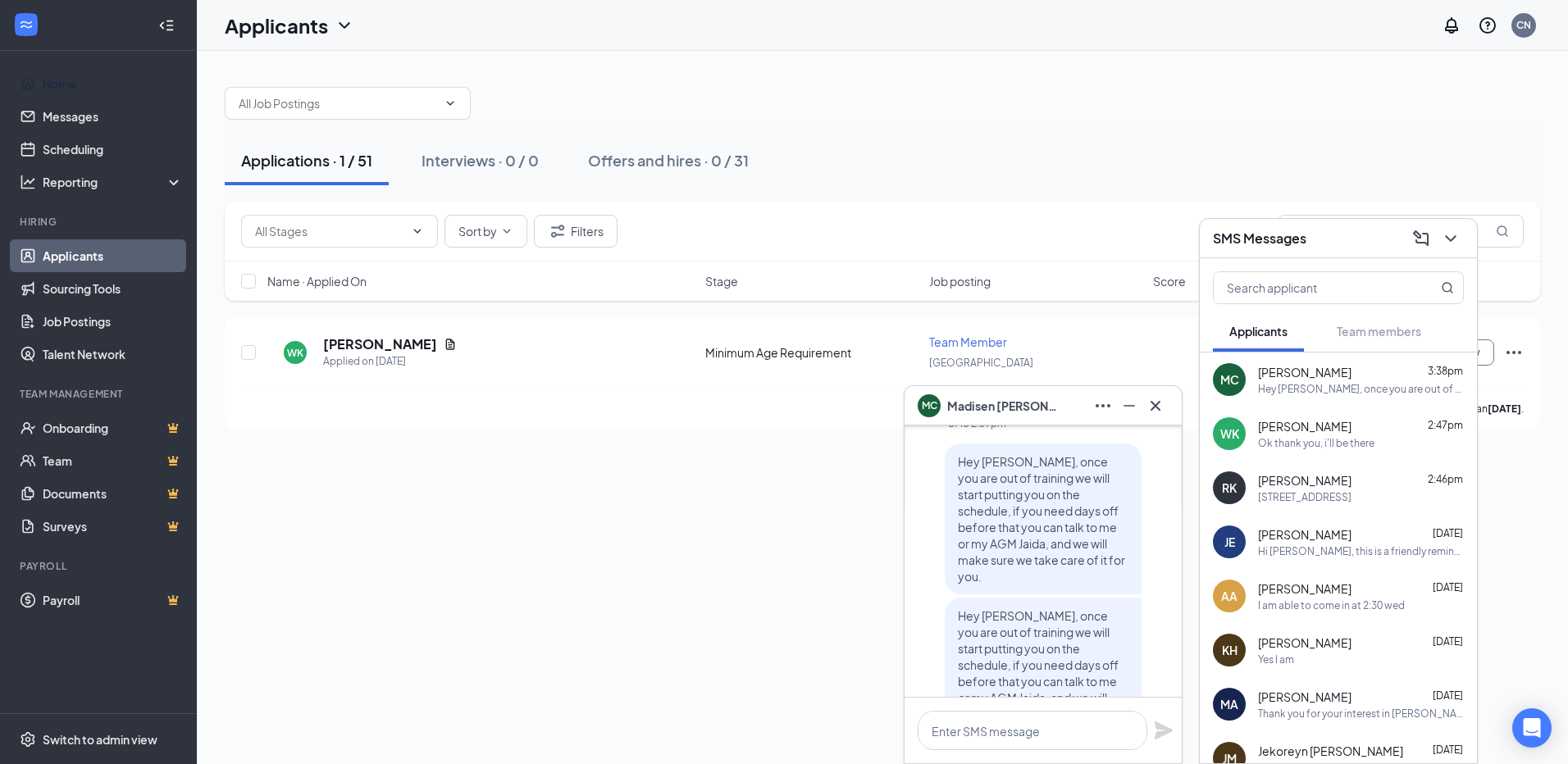
click at [1080, 672] on span "Hey [PERSON_NAME], once you are out of training we will start putting you on th…" at bounding box center [1041, 673] width 167 height 130
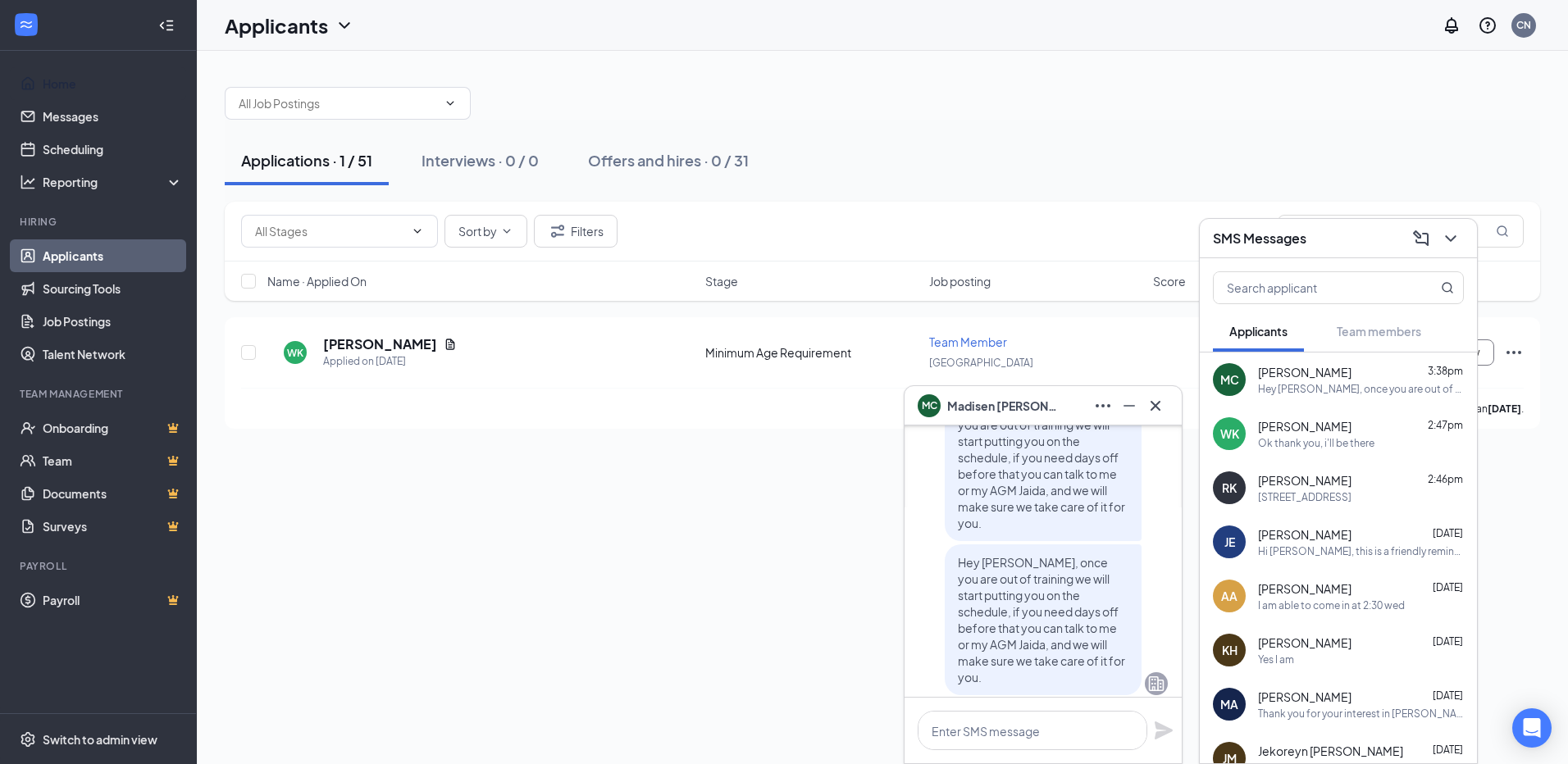
scroll to position [0, 0]
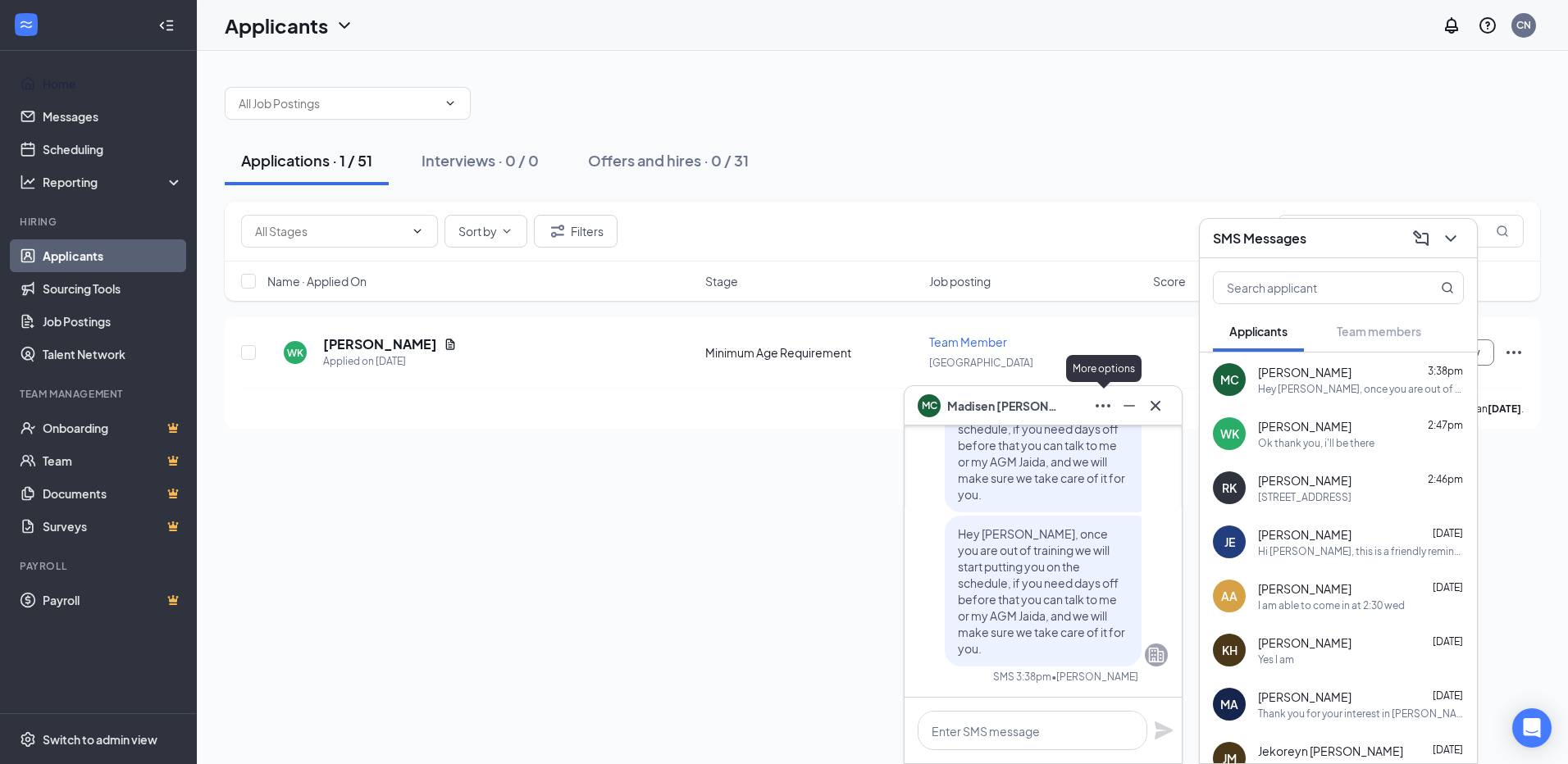
click at [1106, 409] on icon "Ellipses" at bounding box center [1103, 406] width 20 height 20
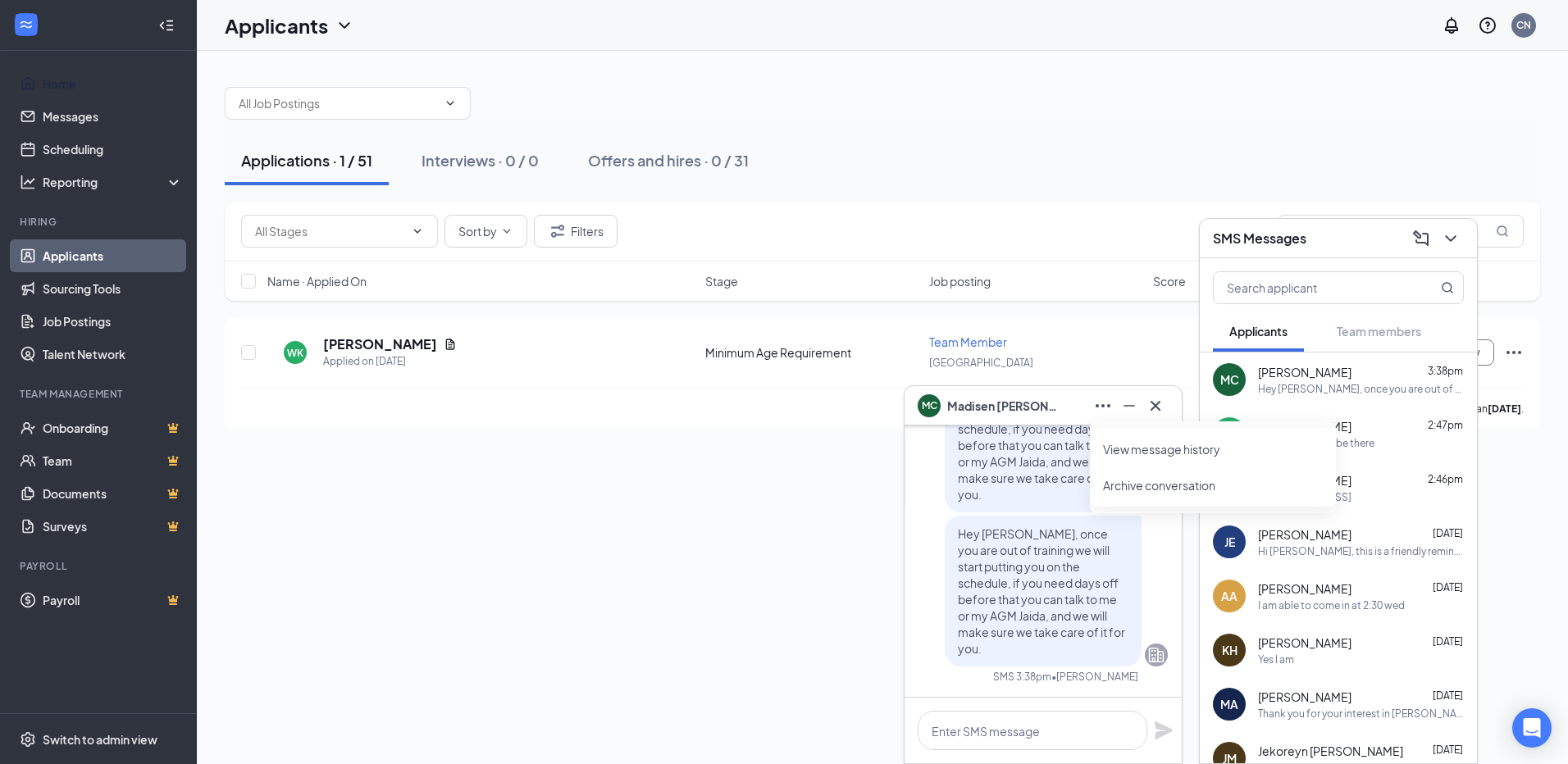
click at [1006, 580] on span "Hey [PERSON_NAME], once you are out of training we will start putting you on th…" at bounding box center [1041, 591] width 167 height 130
drag, startPoint x: 1008, startPoint y: 585, endPoint x: 979, endPoint y: 552, distance: 43.9
click at [979, 552] on span "Hey [PERSON_NAME], once you are out of training we will start putting you on th…" at bounding box center [1041, 591] width 167 height 130
click at [995, 566] on span "Hey [PERSON_NAME], once you are out of training we will start putting you on th…" at bounding box center [1041, 591] width 167 height 130
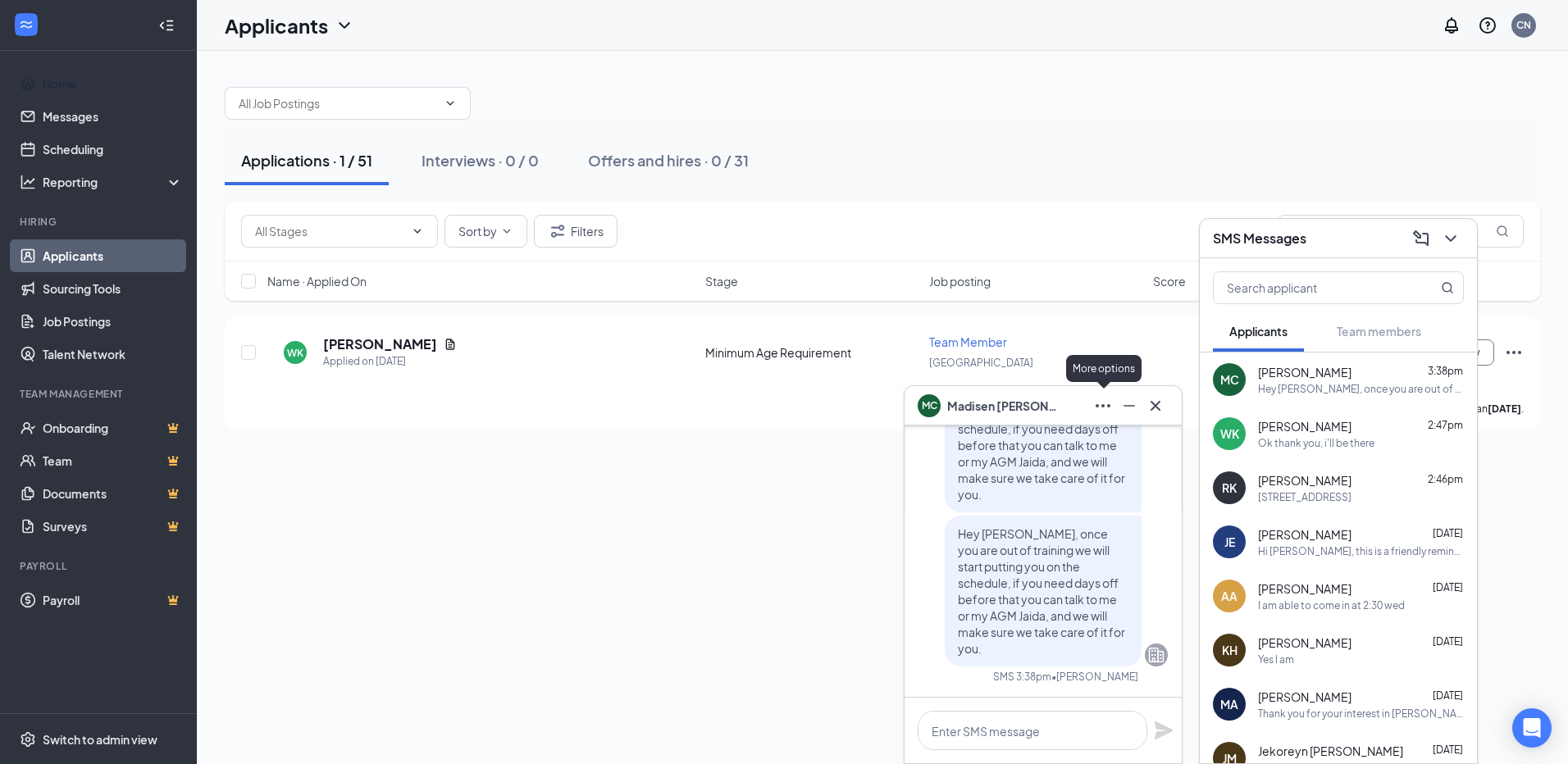
click at [1108, 400] on icon "Ellipses" at bounding box center [1103, 406] width 20 height 20
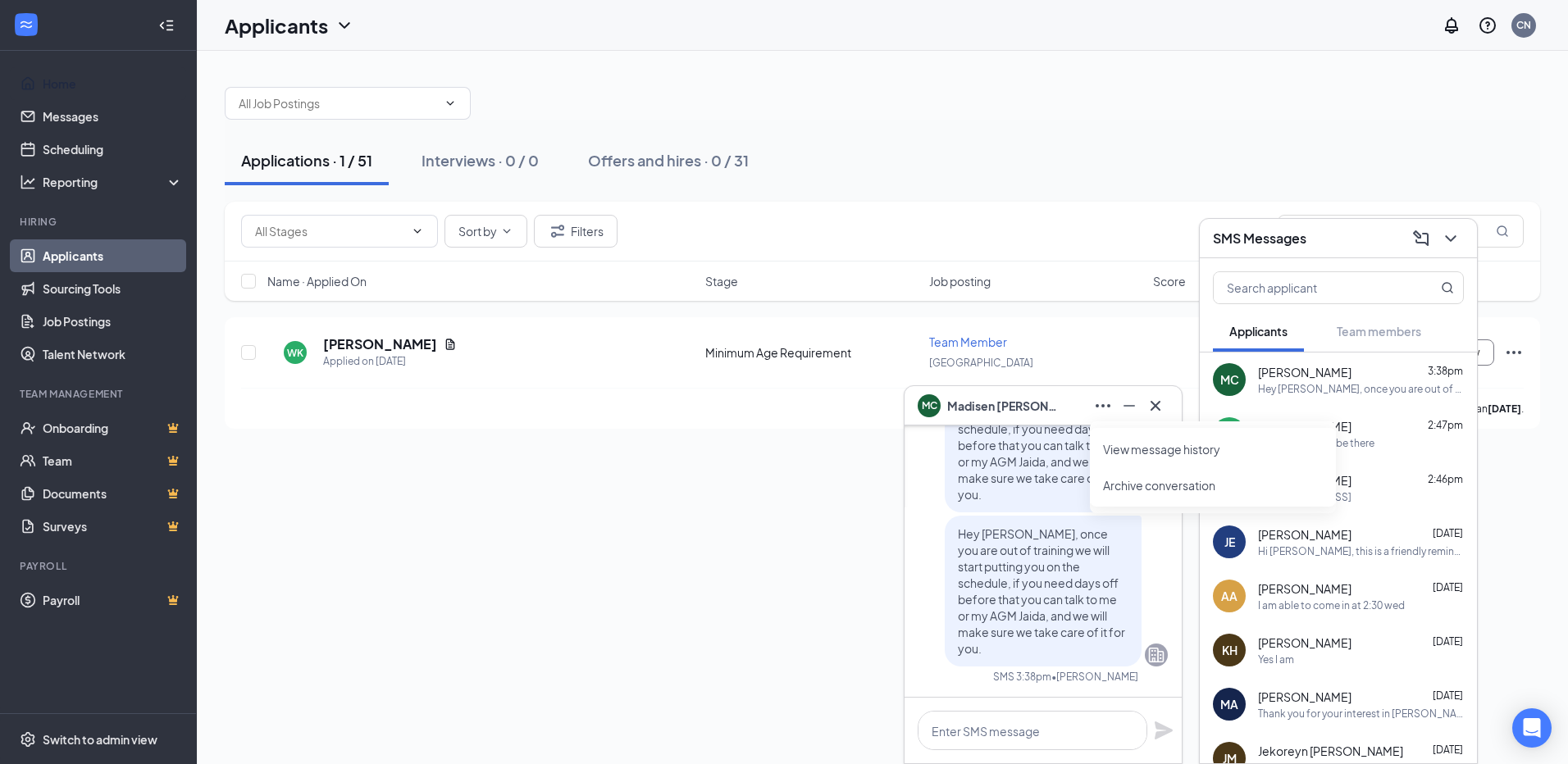
click at [1118, 456] on link "View message history" at bounding box center [1213, 450] width 220 height 17
drag, startPoint x: 1038, startPoint y: 573, endPoint x: 970, endPoint y: 476, distance: 118.5
click at [970, 476] on span "Hey [PERSON_NAME], once you are out of training we will start putting you on th…" at bounding box center [1041, 436] width 167 height 130
drag, startPoint x: 970, startPoint y: 476, endPoint x: 1135, endPoint y: 402, distance: 180.8
click at [1135, 402] on icon "Minimize" at bounding box center [1129, 406] width 20 height 20
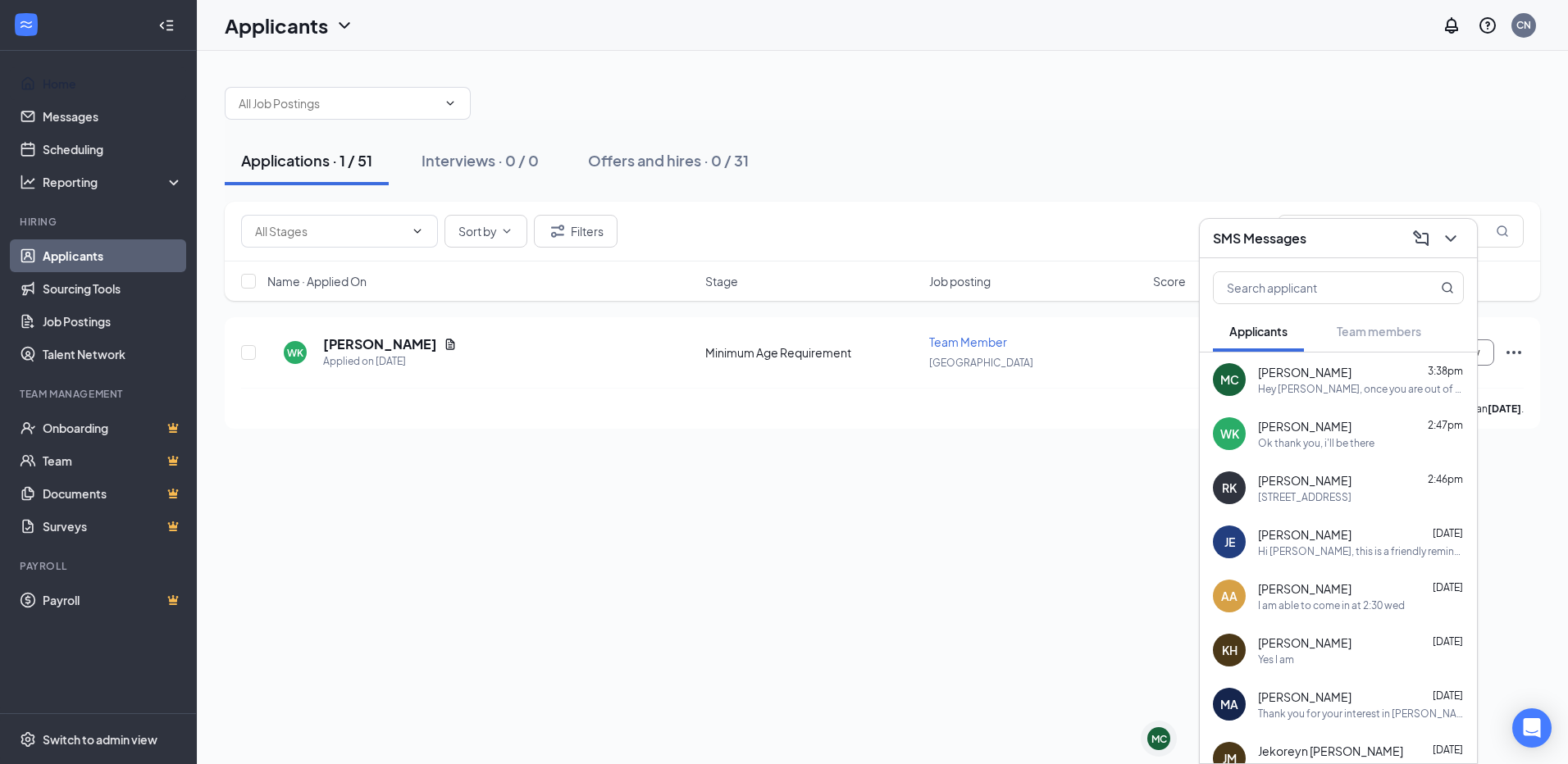
click at [1331, 549] on div "Hi [PERSON_NAME], this is a friendly reminder. To move forward with your applic…" at bounding box center [1361, 551] width 206 height 14
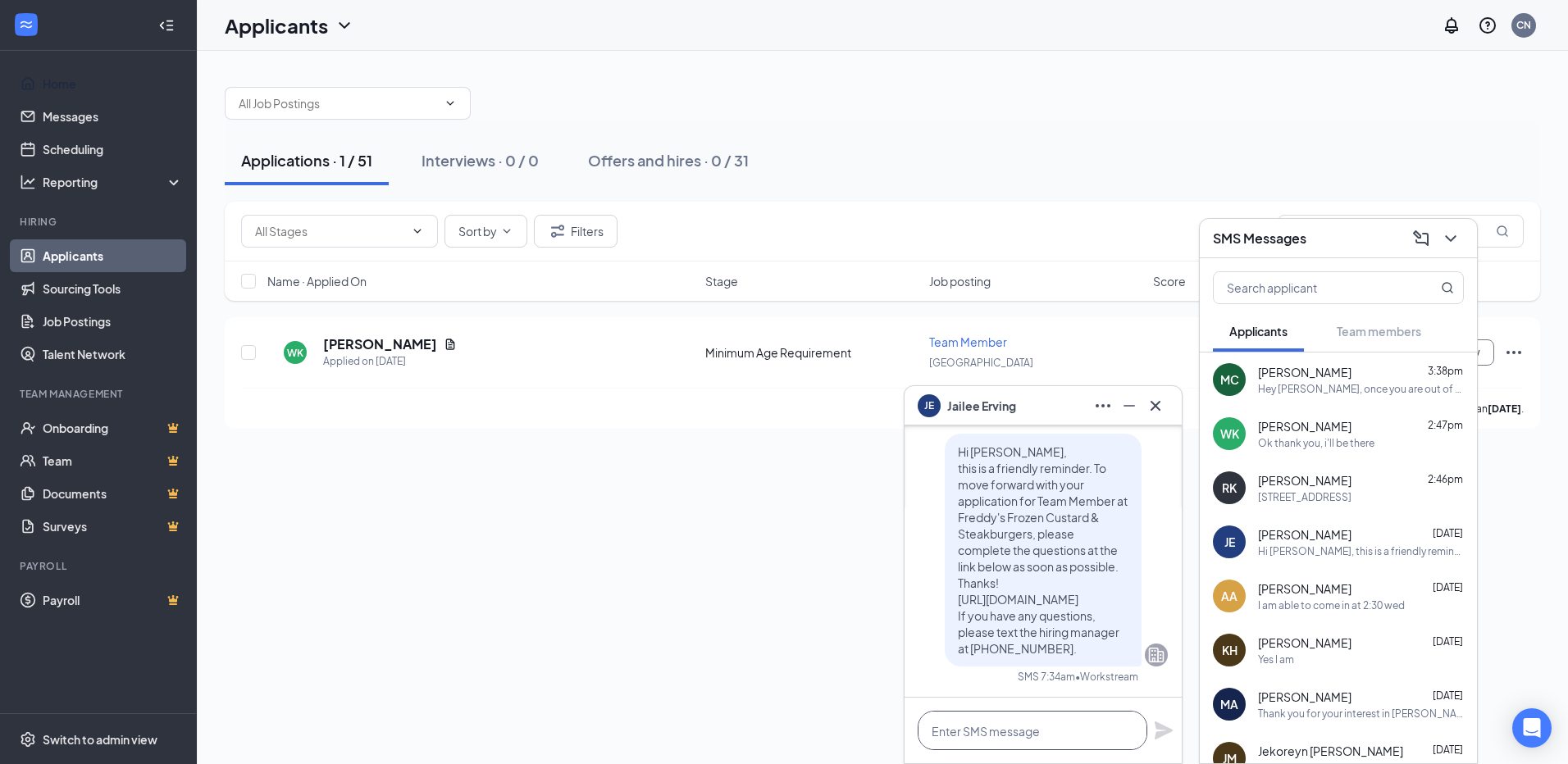
click at [1031, 721] on textarea at bounding box center [1032, 731] width 230 height 39
drag, startPoint x: 958, startPoint y: 733, endPoint x: 1031, endPoint y: 747, distance: 74.3
click at [1031, 746] on textarea "Hello [PERSON_NAME] were you still interested in" at bounding box center [1032, 731] width 230 height 39
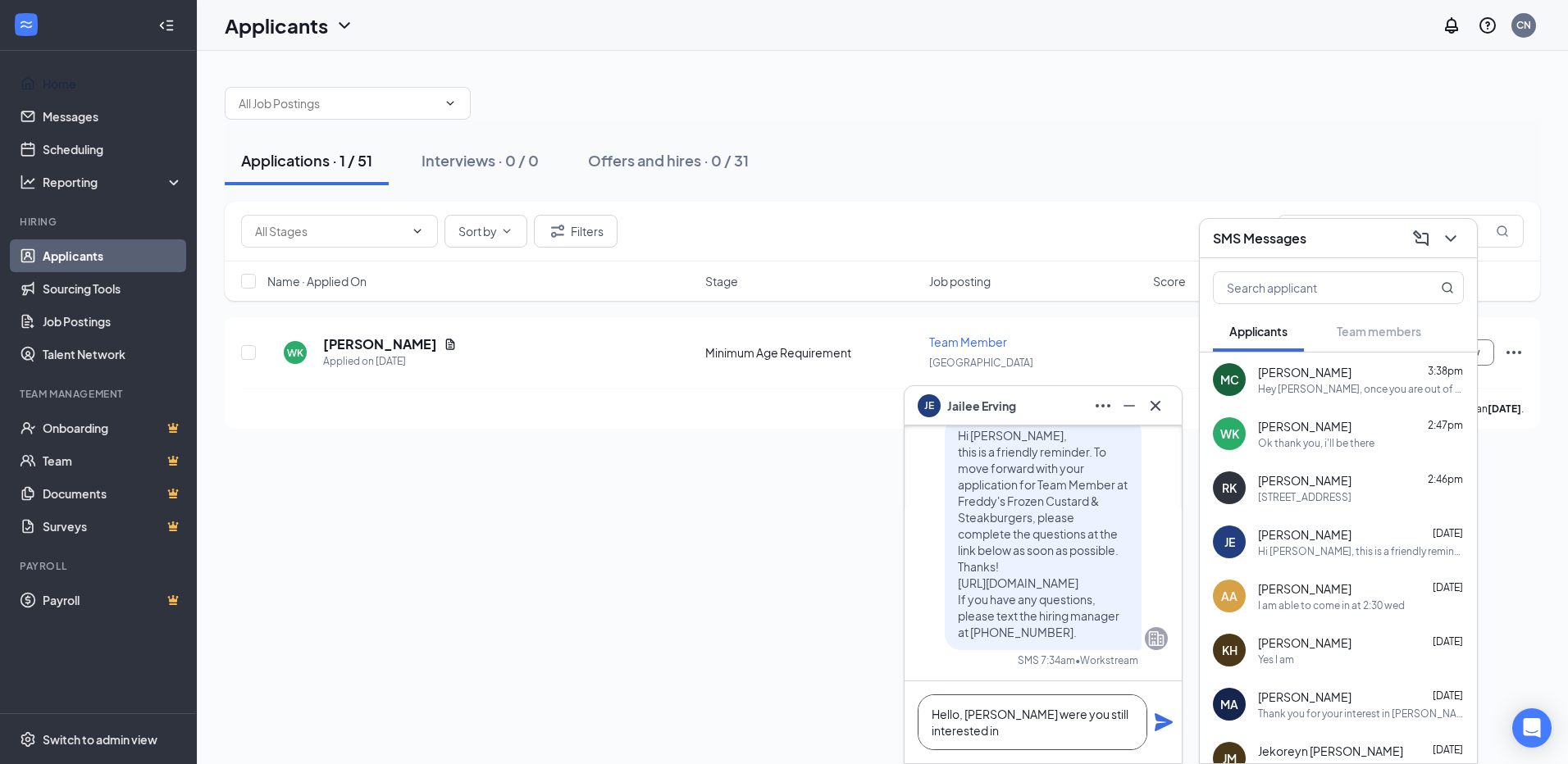
click at [996, 746] on textarea "Hello, [PERSON_NAME] were you still interested in" at bounding box center [1032, 722] width 230 height 56
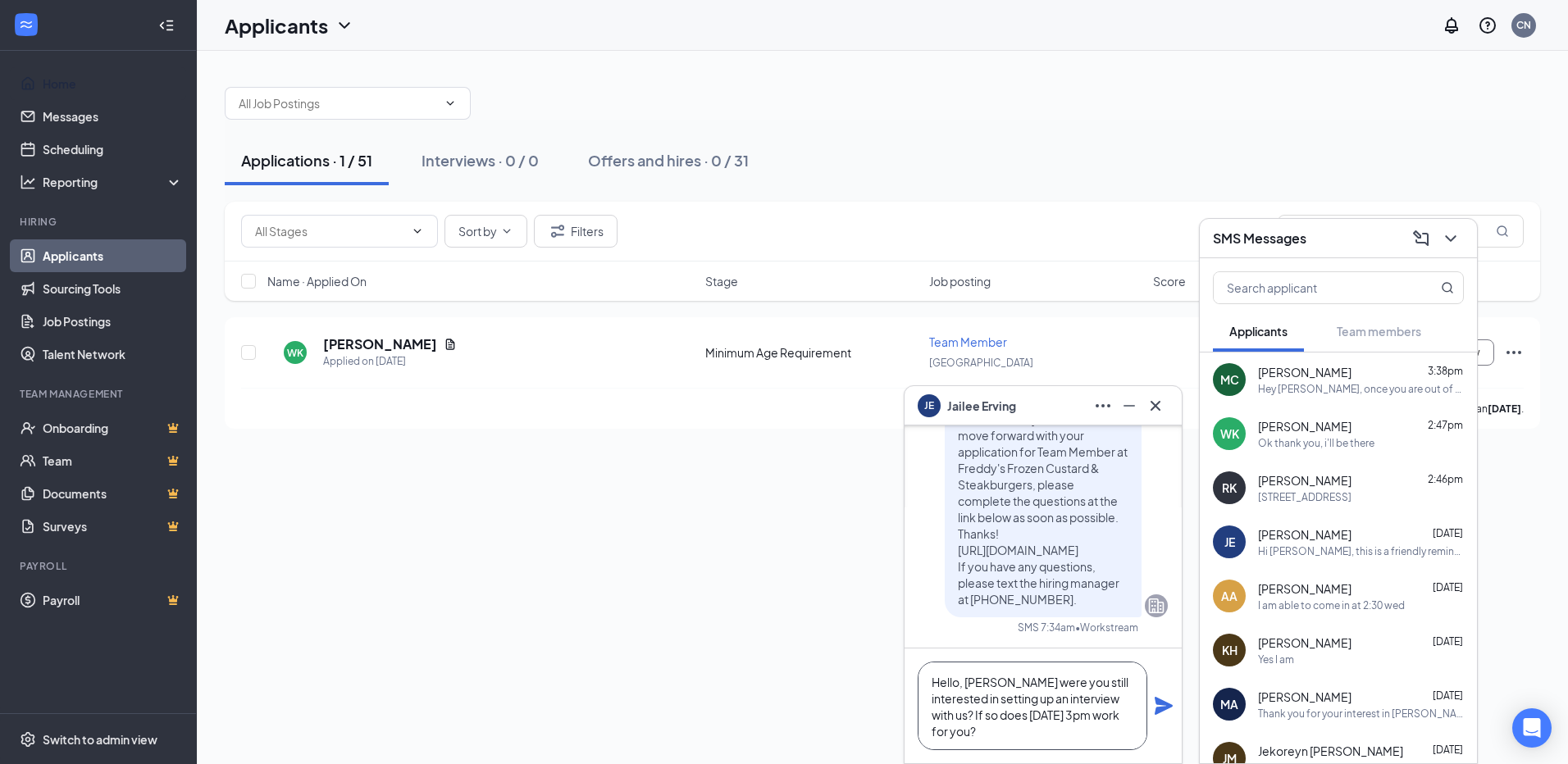
click at [1093, 715] on textarea "Hello, [PERSON_NAME] were you still interested in setting up an interview with …" at bounding box center [1032, 706] width 230 height 89
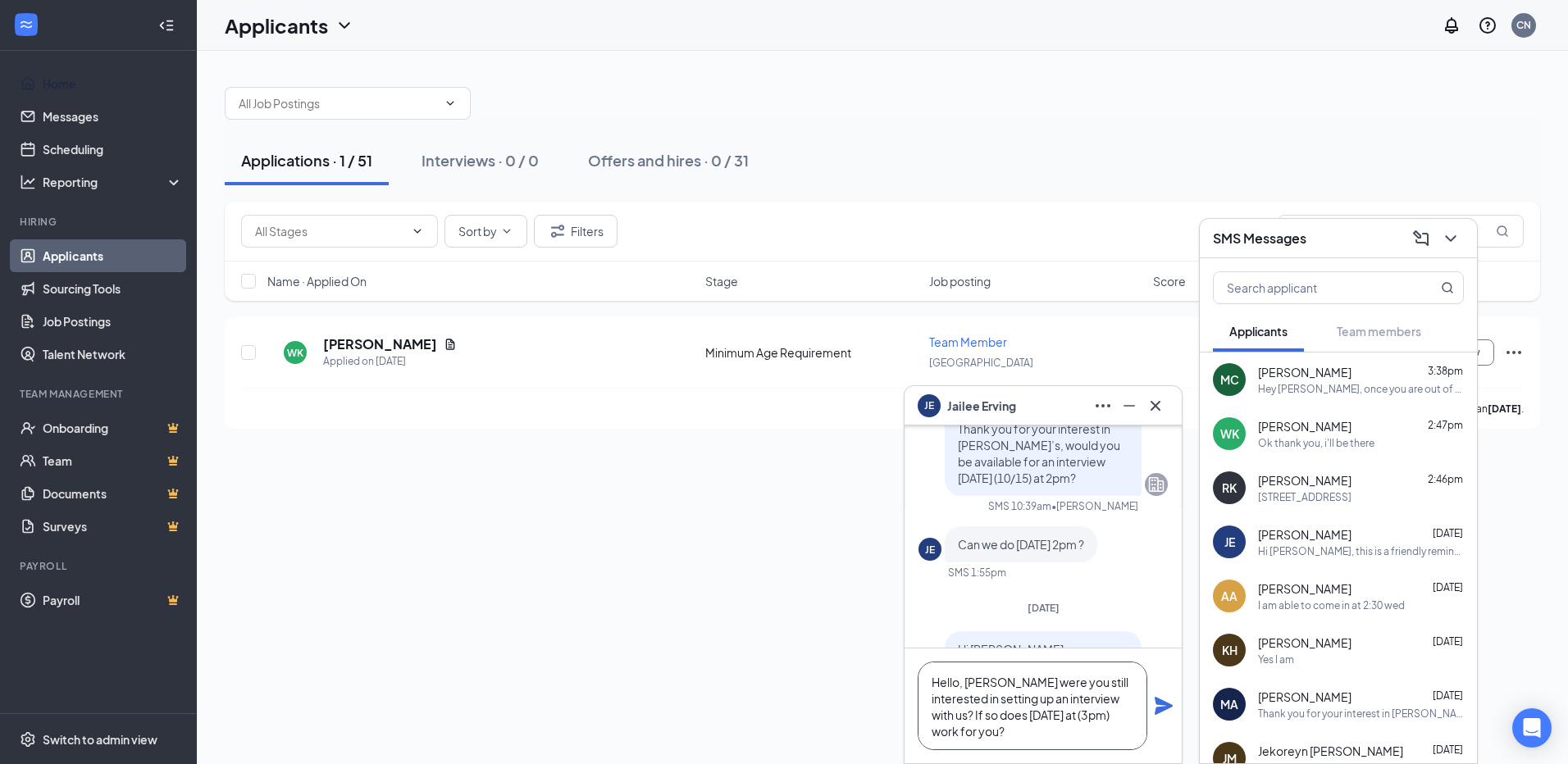
scroll to position [-246, 0]
click at [1038, 745] on textarea "Hello, [PERSON_NAME] were you still interested in setting up an interview with …" at bounding box center [1032, 706] width 230 height 89
drag, startPoint x: 1087, startPoint y: 706, endPoint x: 1133, endPoint y: 697, distance: 46.9
click at [1087, 707] on textarea "Hello, [PERSON_NAME] were you still interested in setting up an interview with …" at bounding box center [1032, 706] width 230 height 89
click at [1093, 727] on textarea "Hello, [PERSON_NAME] were you still interested in setting up an interview with …" at bounding box center [1032, 706] width 230 height 89
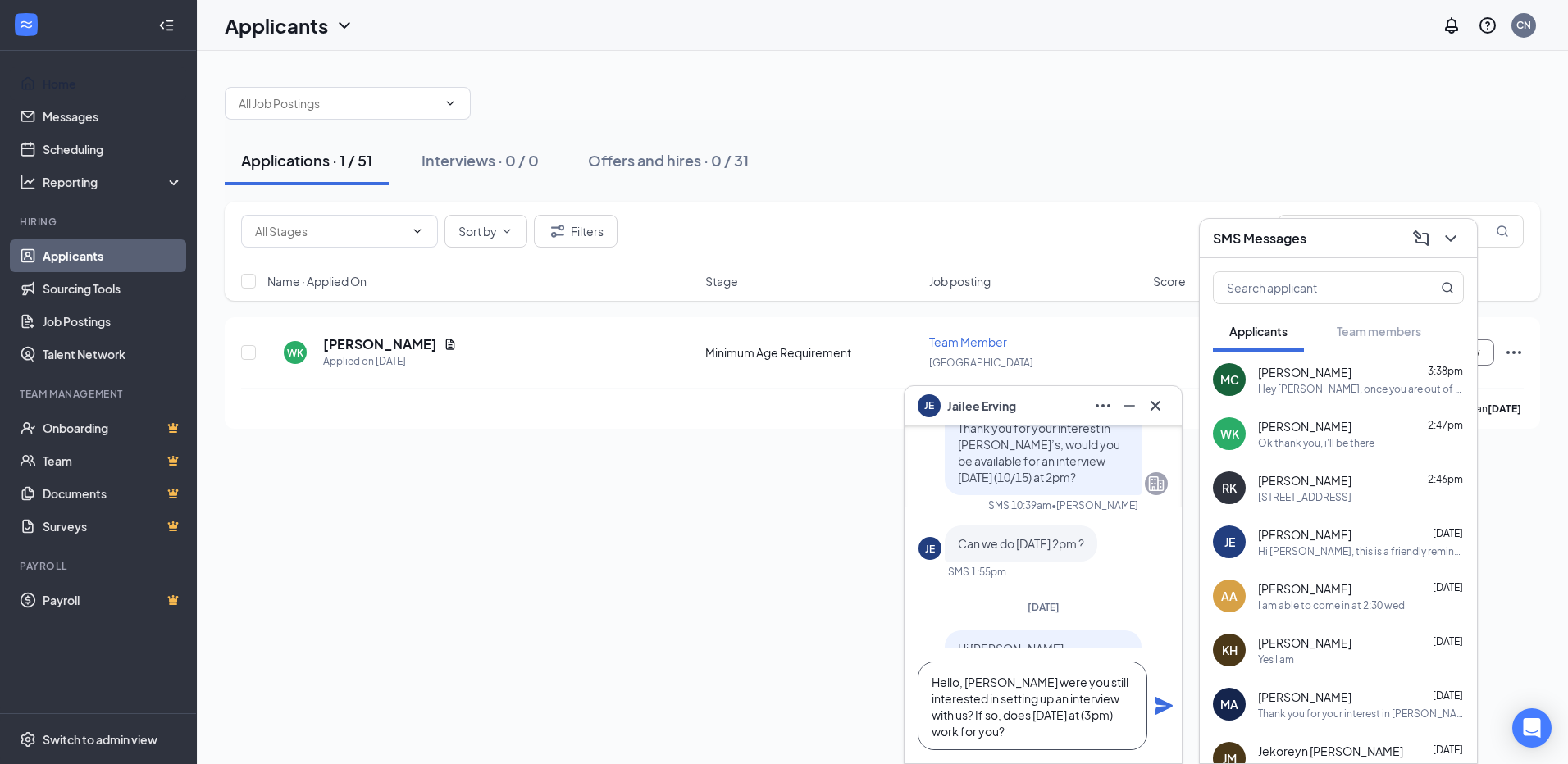
drag, startPoint x: 1082, startPoint y: 716, endPoint x: 1091, endPoint y: 711, distance: 10.3
click at [1083, 715] on textarea "Hello, [PERSON_NAME] were you still interested in setting up an interview with …" at bounding box center [1032, 706] width 230 height 89
type textarea "Hello, [PERSON_NAME] were you still interested in setting up an interview with …"
click at [1162, 699] on icon "Plane" at bounding box center [1163, 706] width 20 height 20
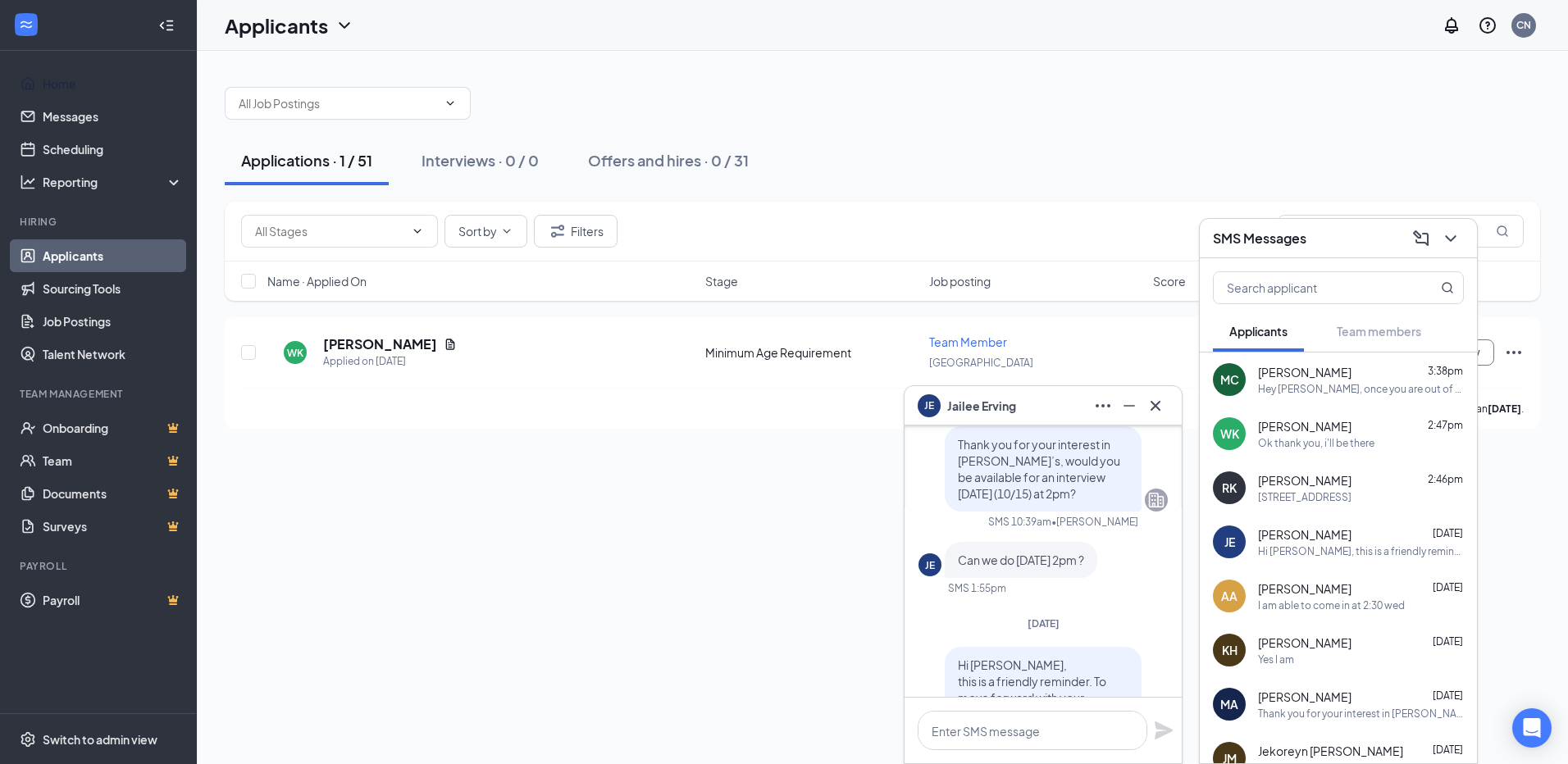
scroll to position [-472, 0]
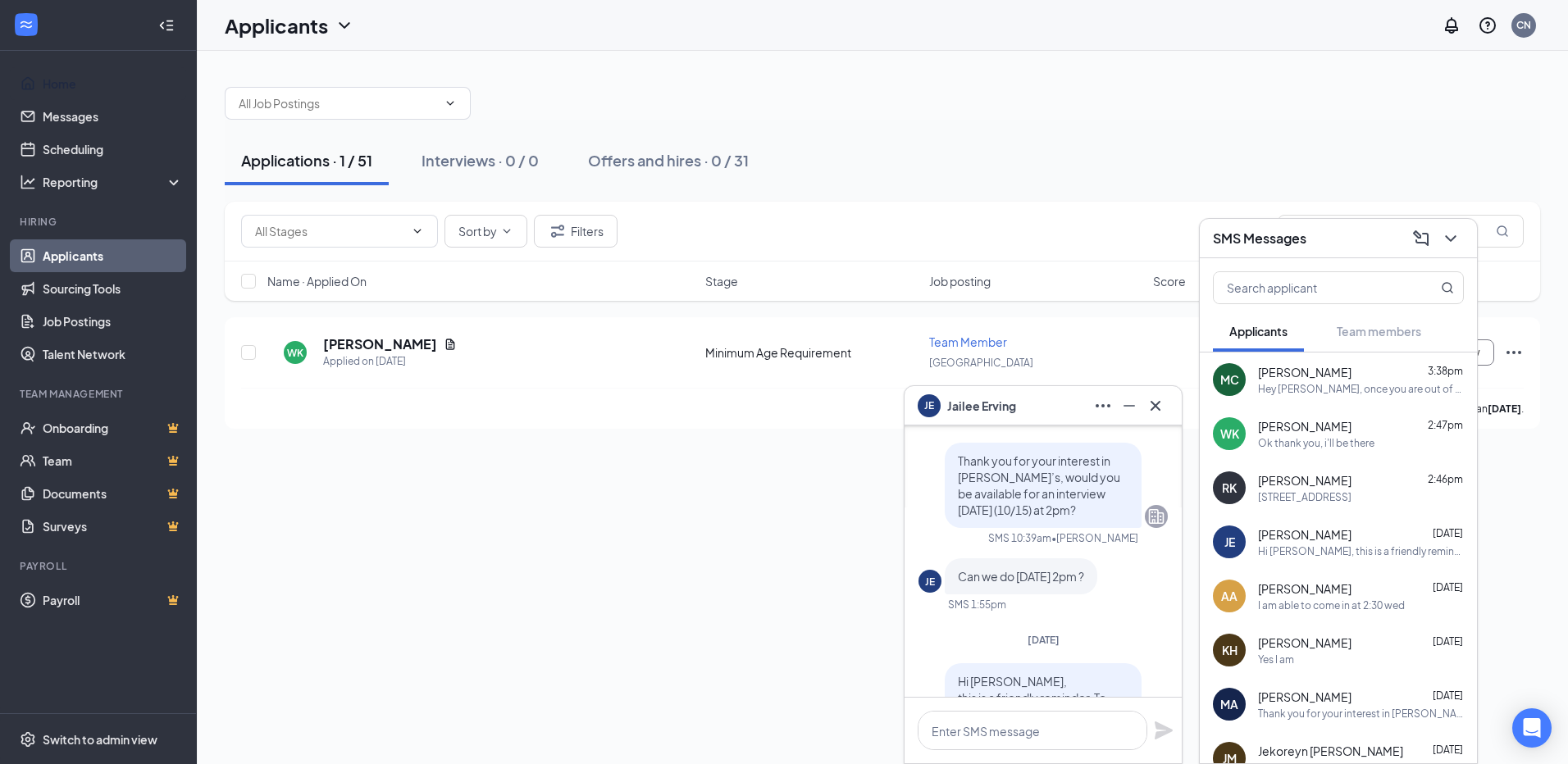
click at [1371, 598] on div "I am able to come in at 2:30 wed" at bounding box center [1331, 605] width 147 height 14
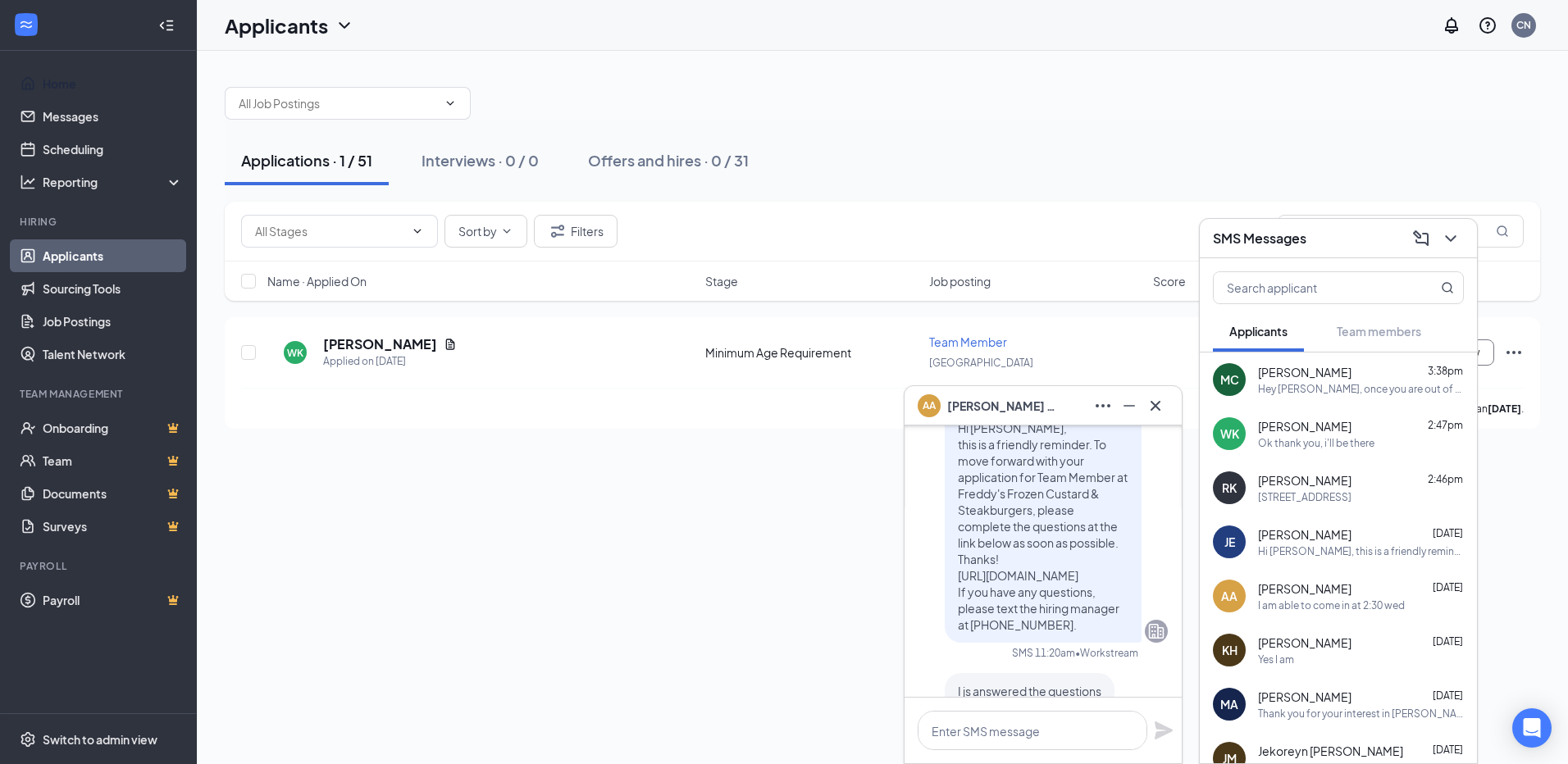
scroll to position [0, 0]
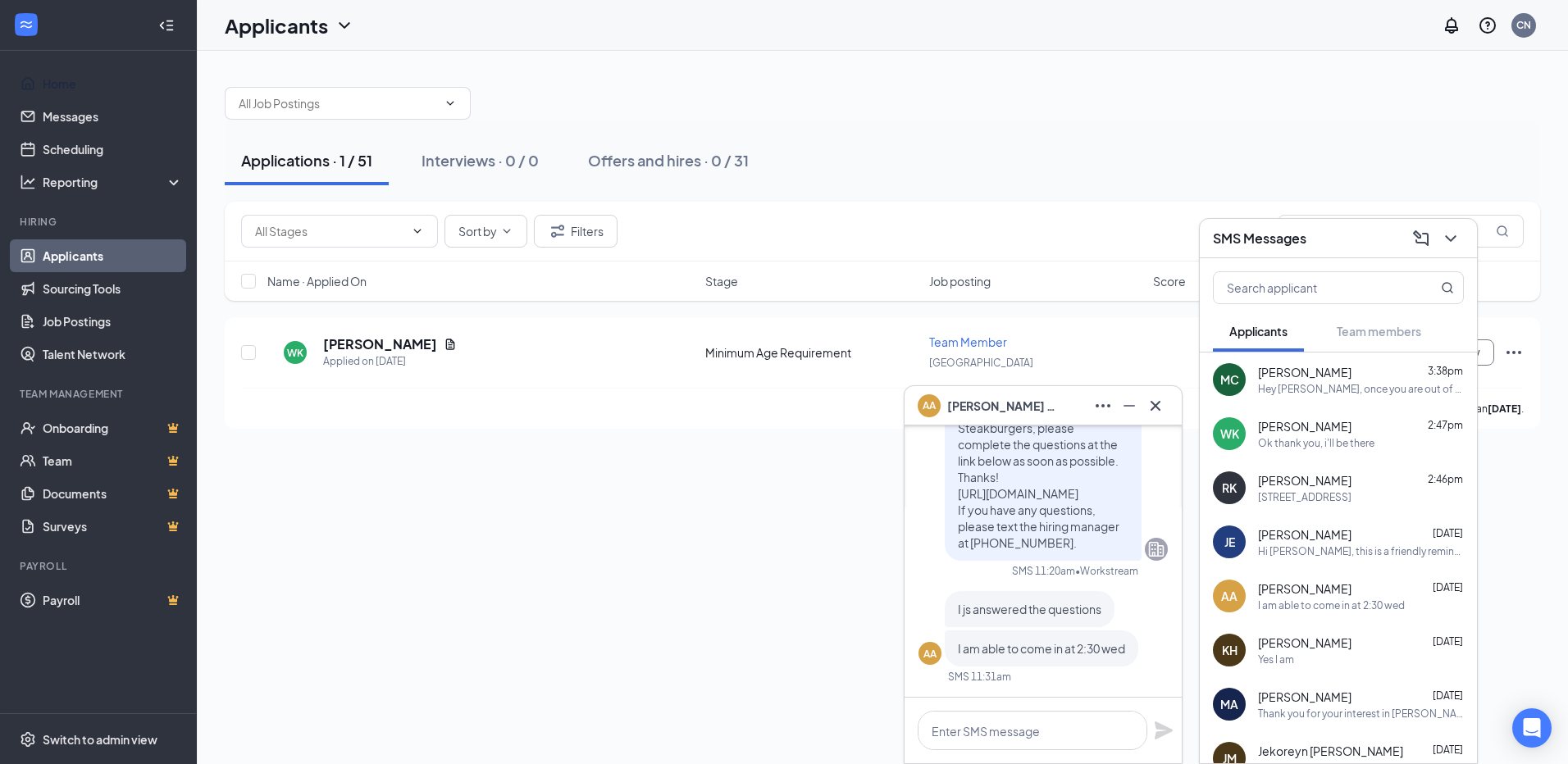
click at [1369, 668] on div "KH [PERSON_NAME] [DATE] Yes I am" at bounding box center [1338, 650] width 277 height 54
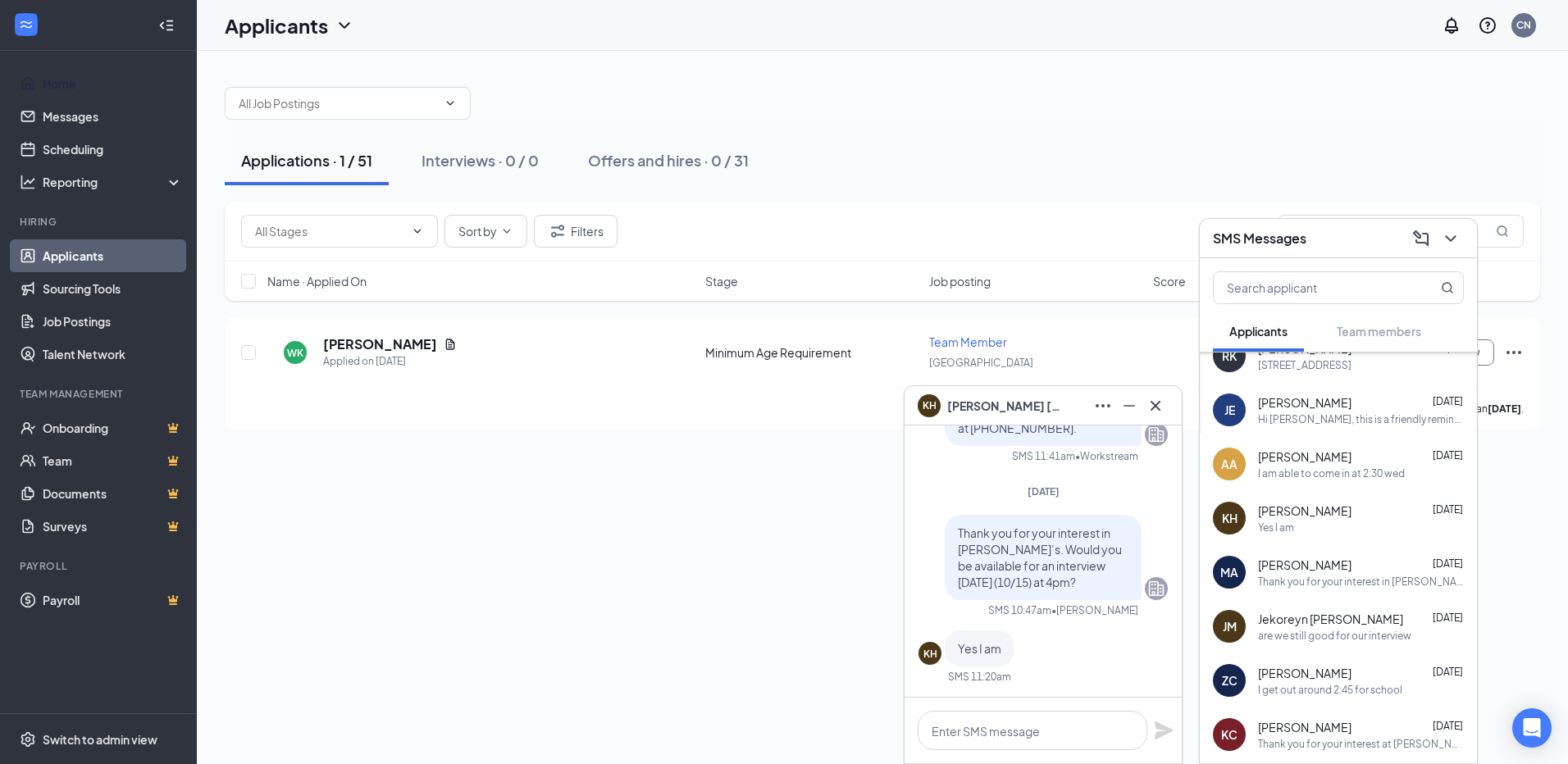
scroll to position [164, 0]
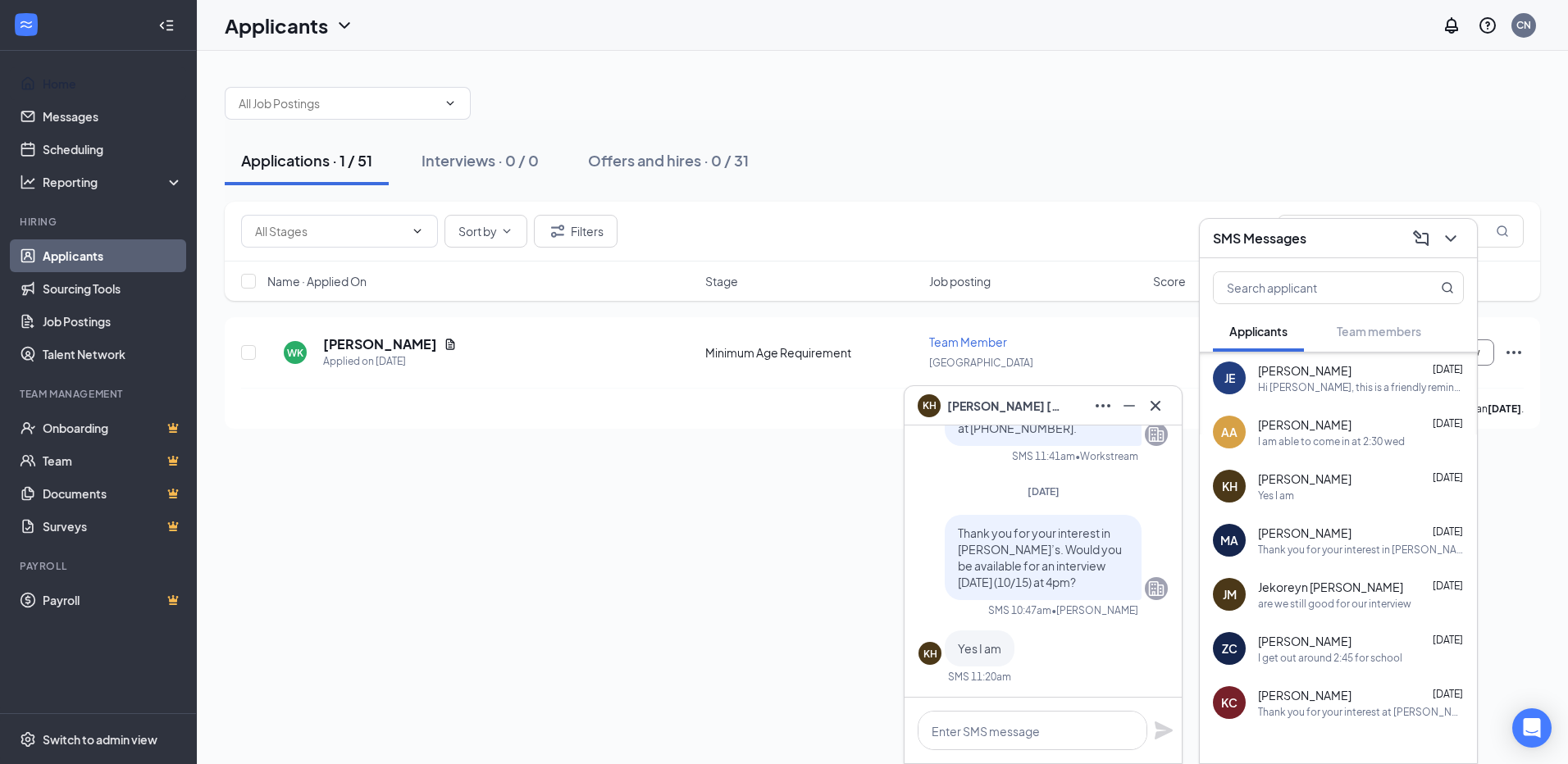
click at [1344, 553] on div "Thank you for your interest in [PERSON_NAME]’s. Would you be available for an i…" at bounding box center [1361, 550] width 206 height 14
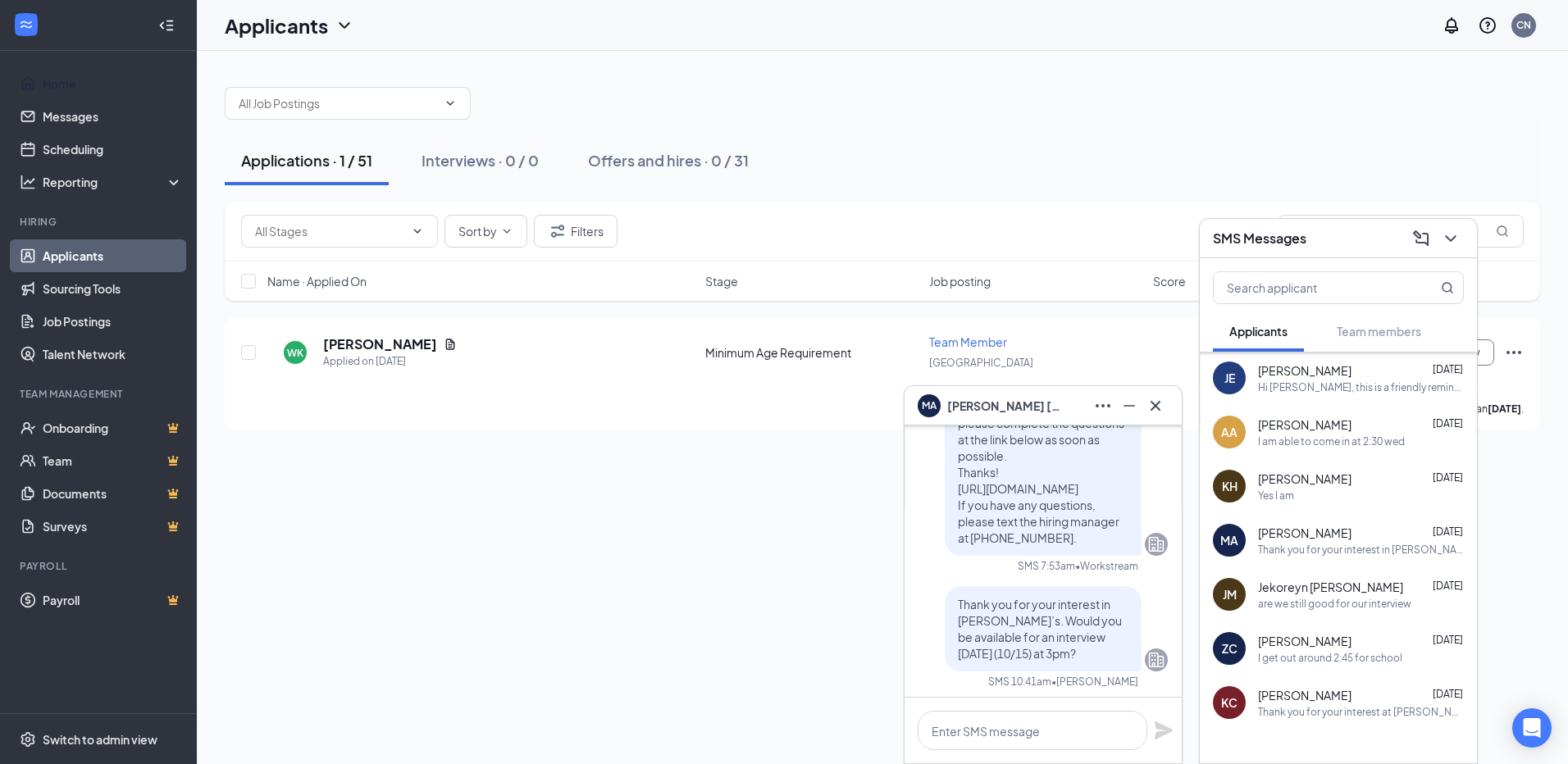
scroll to position [0, 0]
click at [1347, 595] on div "[PERSON_NAME] [DATE] are we still good for our interview" at bounding box center [1361, 595] width 206 height 32
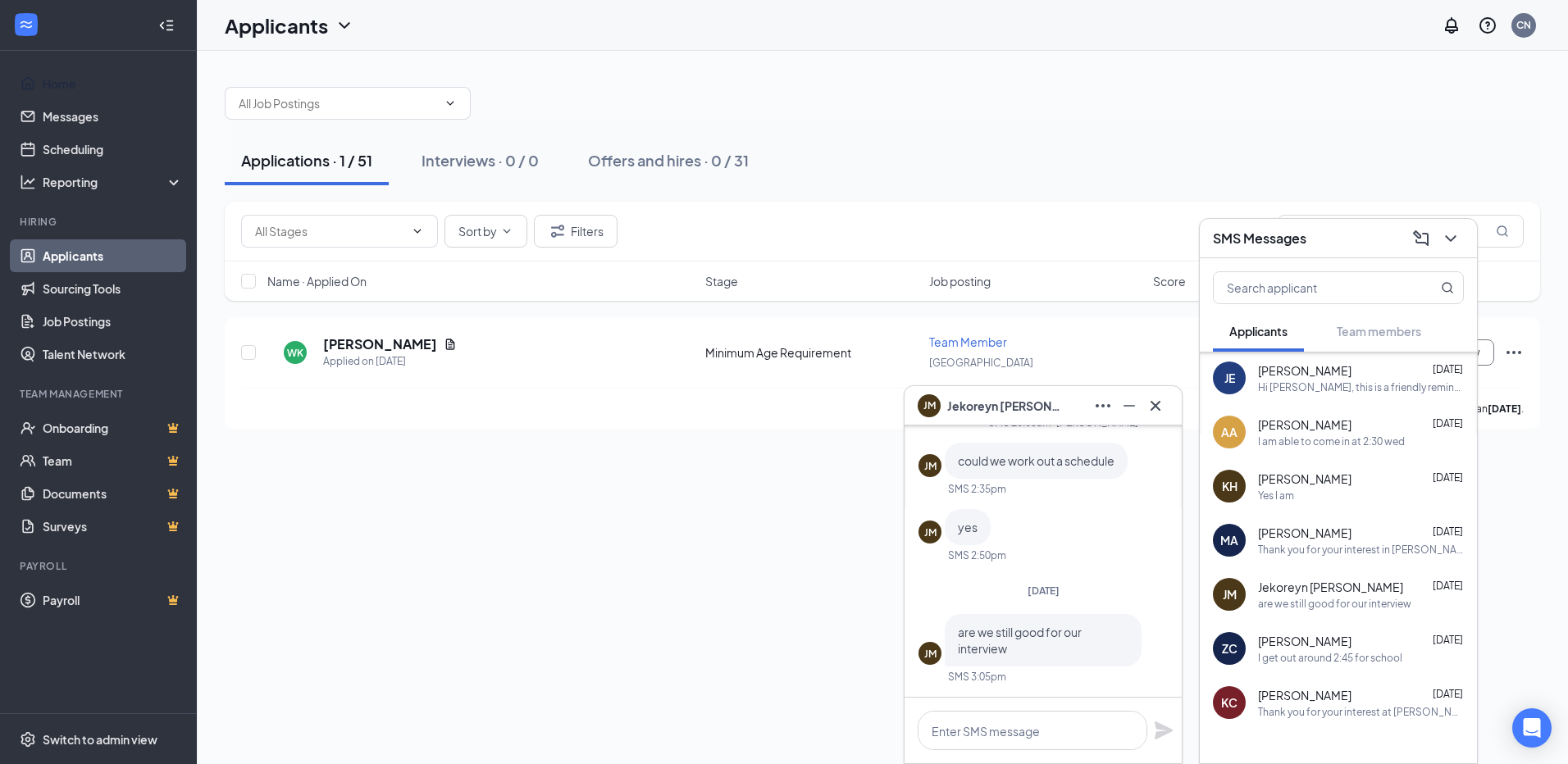
click at [1350, 652] on div "I get out around 2:45 for school" at bounding box center [1330, 658] width 145 height 14
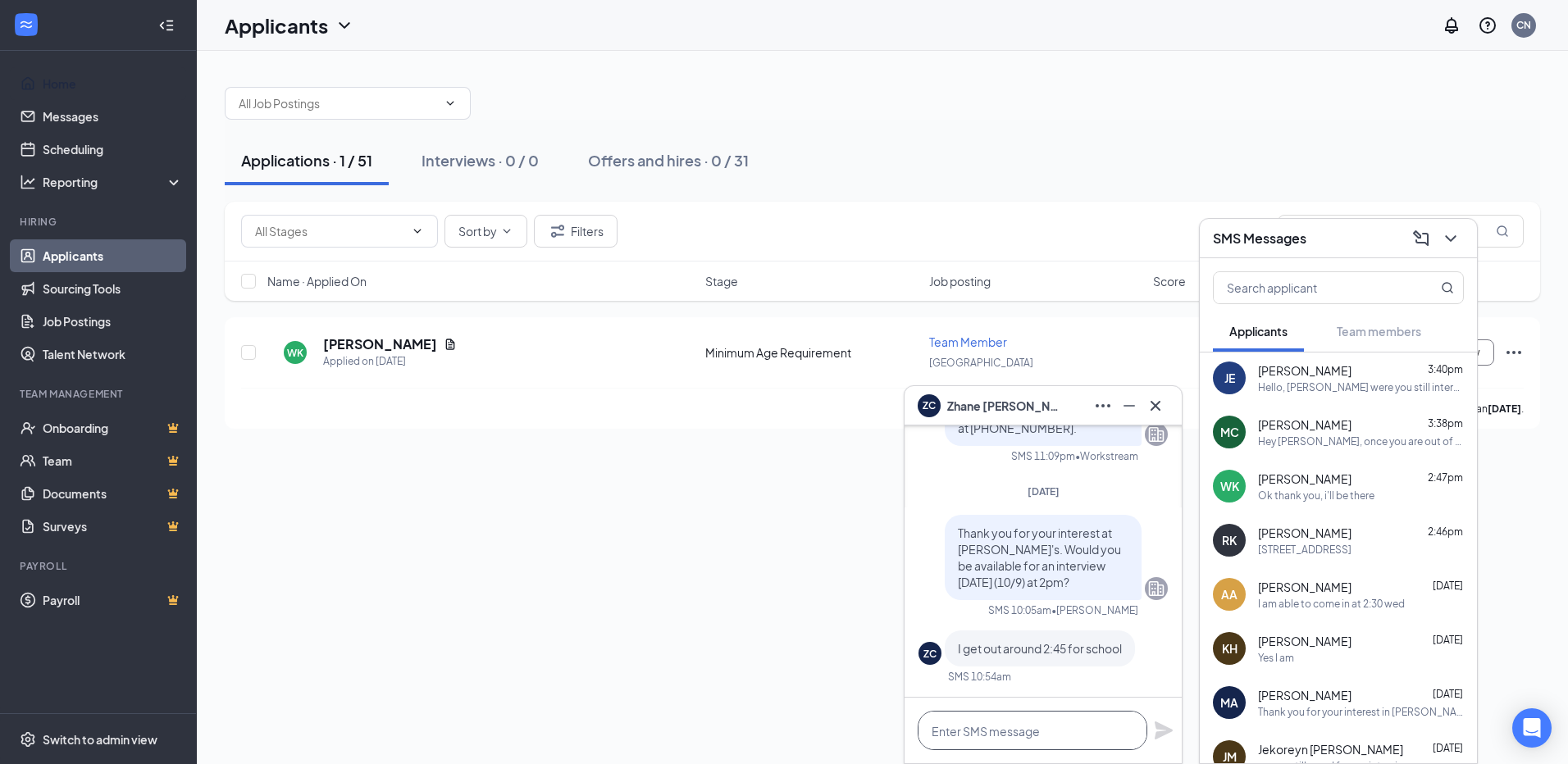
click at [1004, 737] on textarea at bounding box center [1032, 731] width 230 height 39
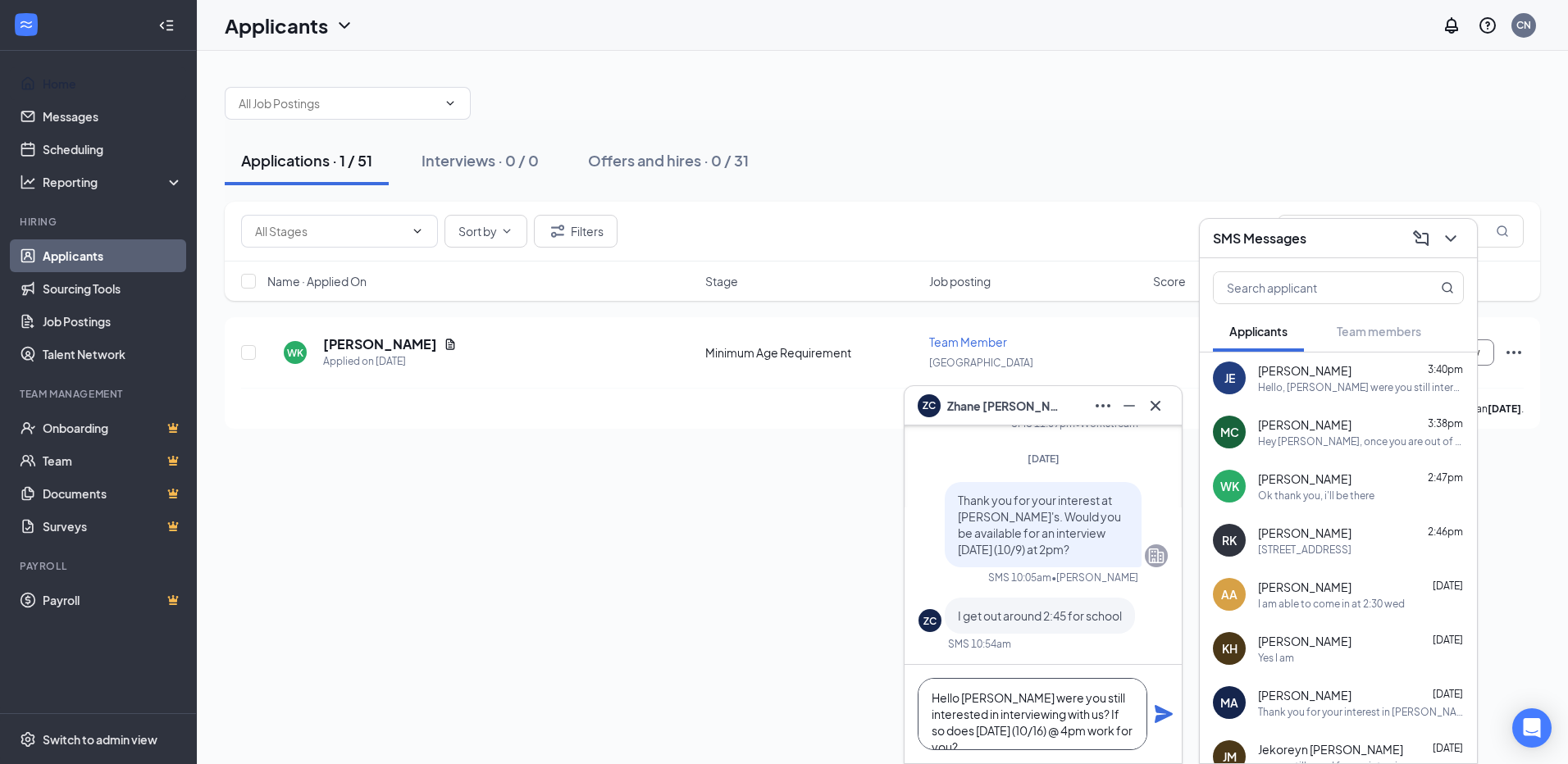
type textarea "Hello [PERSON_NAME] were you still interested in interviewing with us? If so do…"
click at [1160, 712] on icon "Plane" at bounding box center [1163, 715] width 18 height 18
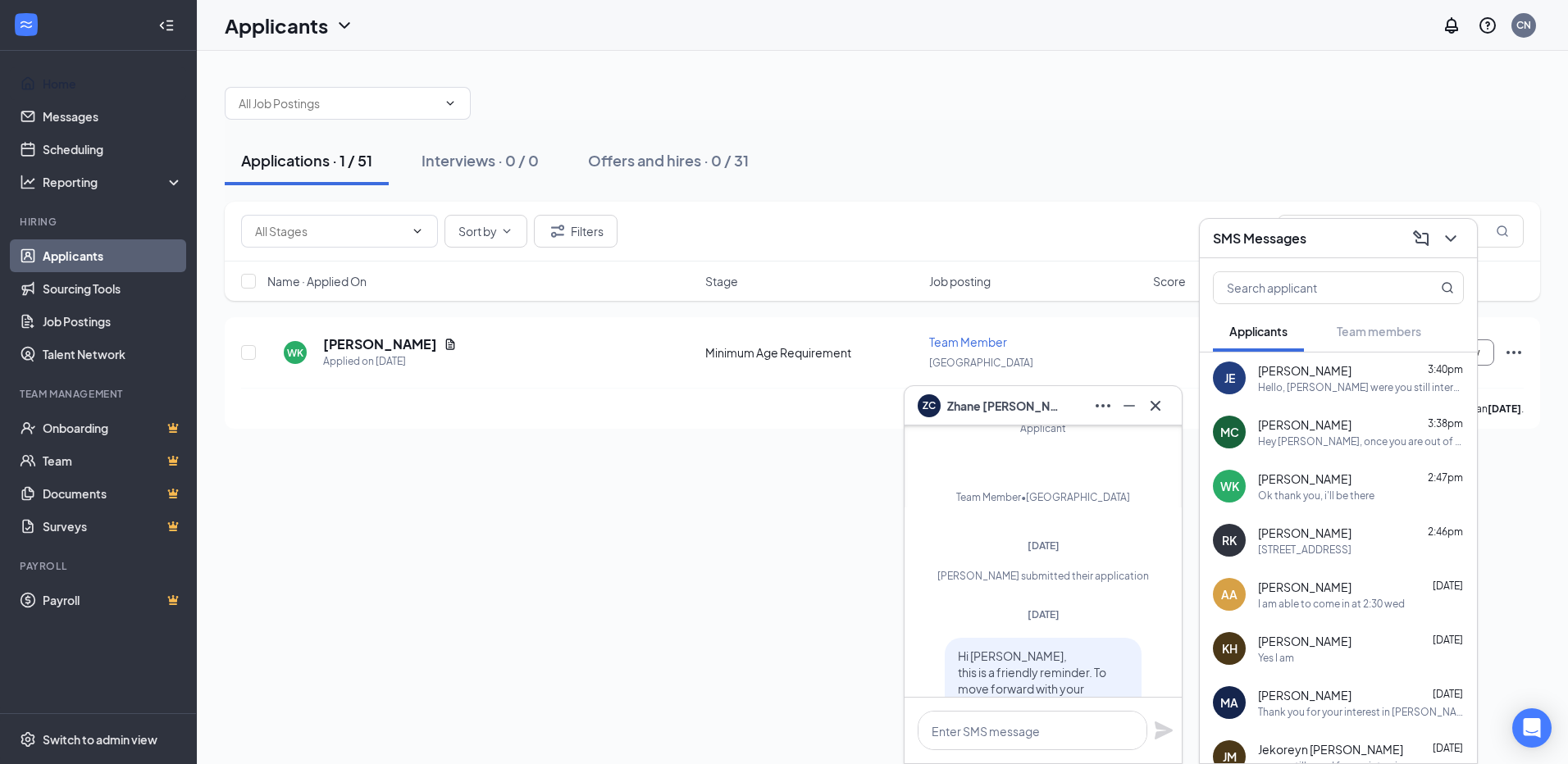
scroll to position [-696, 0]
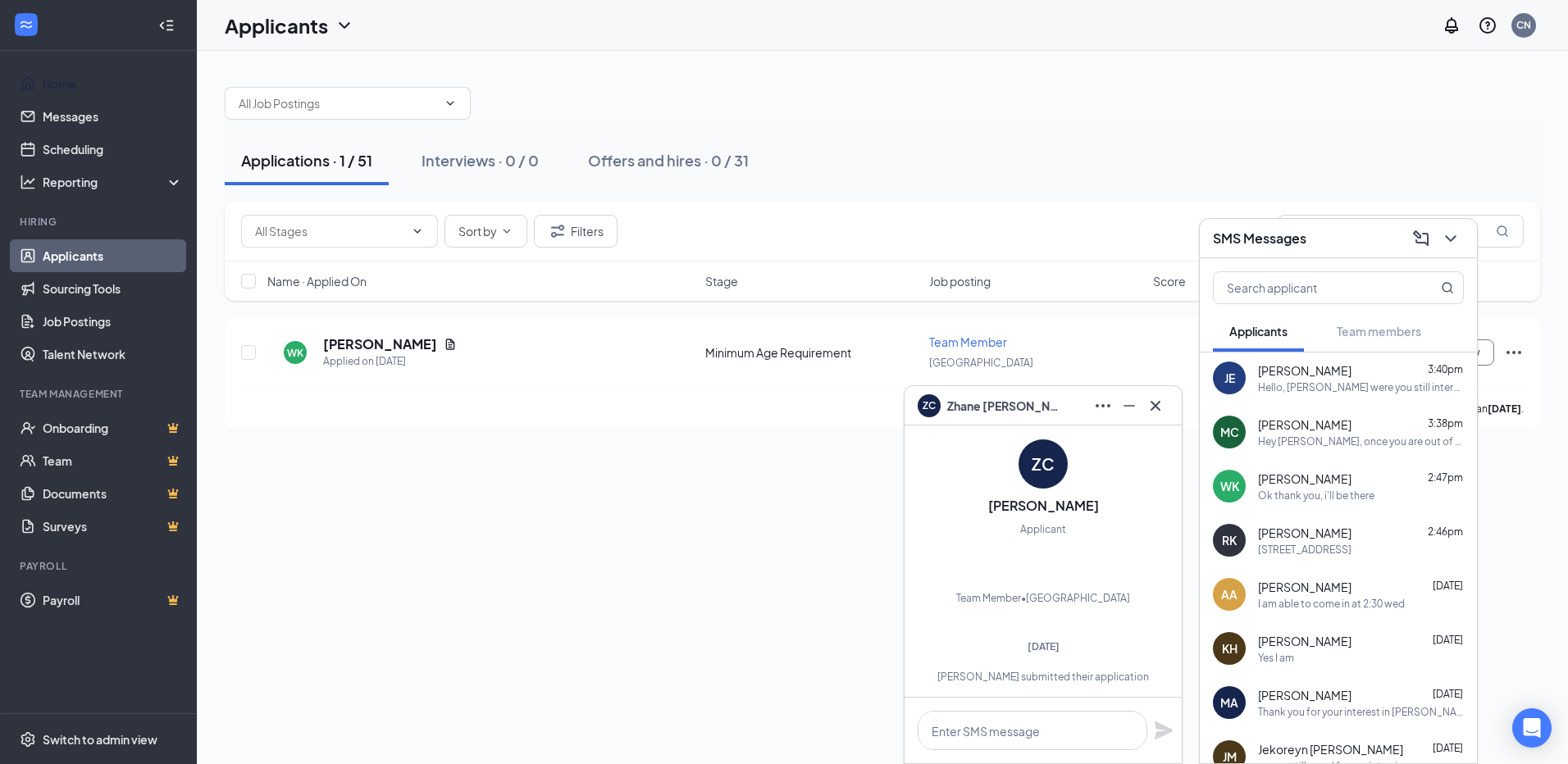
click at [1343, 441] on div "Hey [PERSON_NAME], once you are out of training we will start putting you on th…" at bounding box center [1361, 441] width 206 height 14
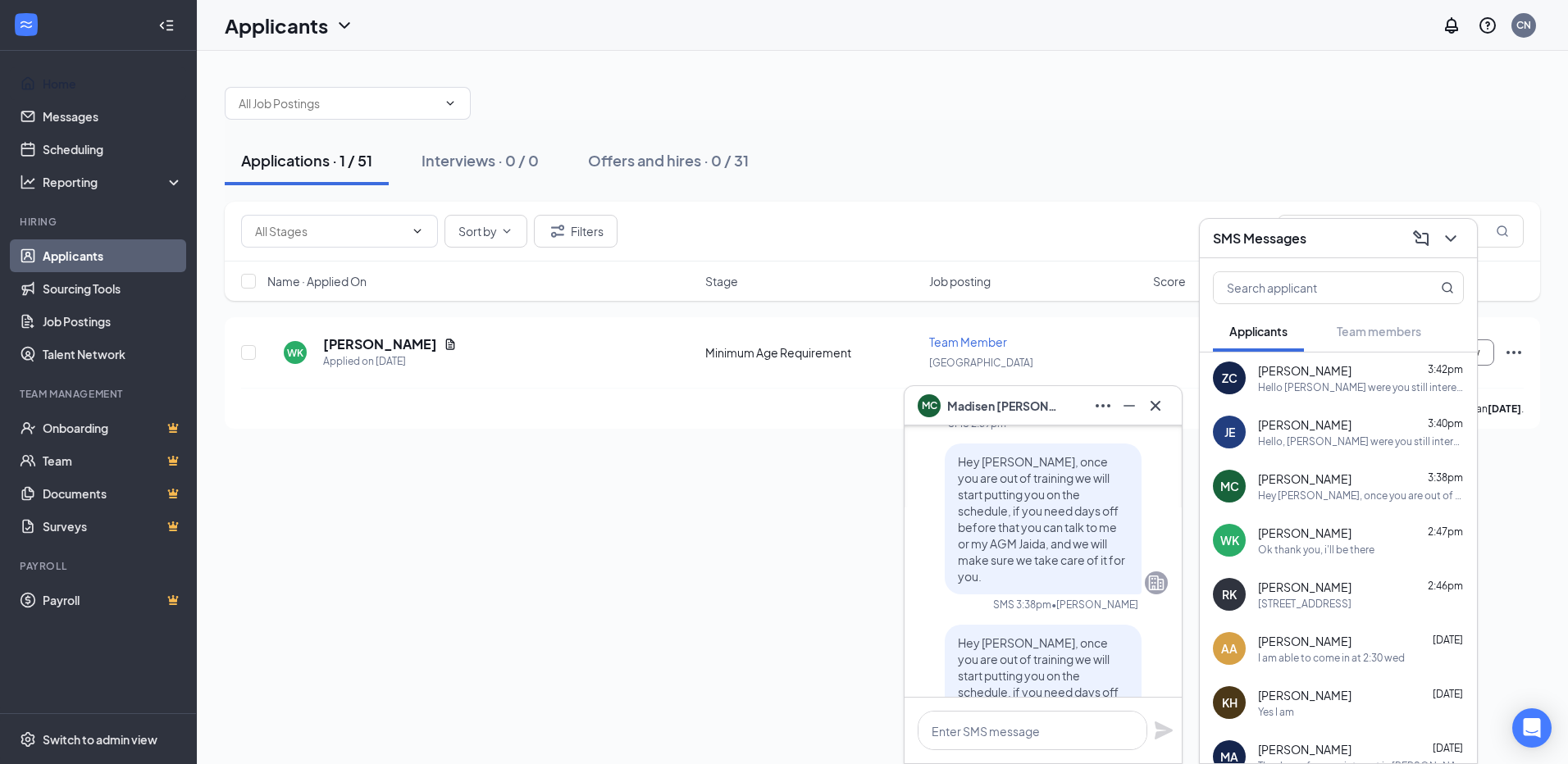
scroll to position [0, 0]
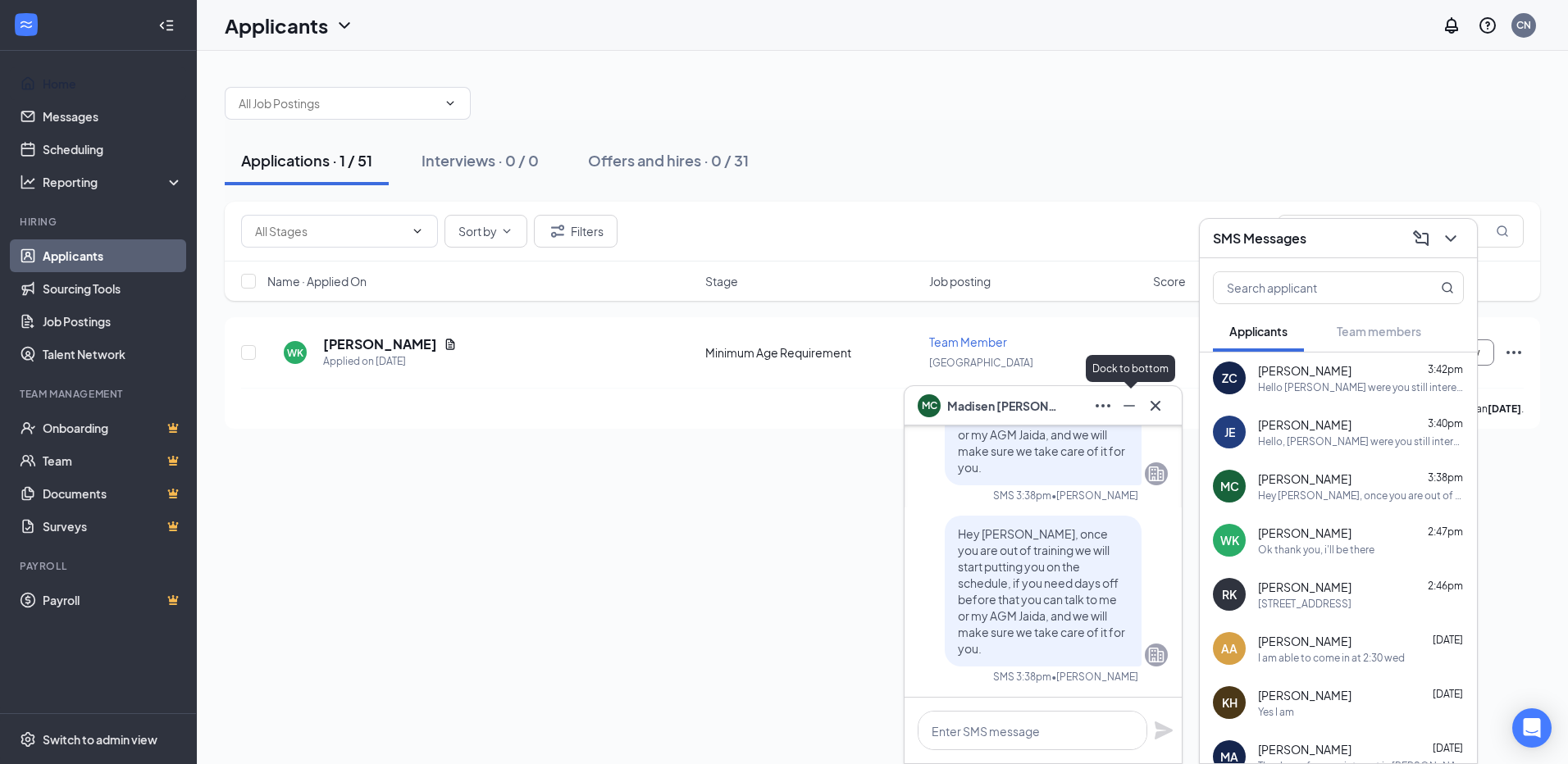
click at [1138, 411] on icon "Minimize" at bounding box center [1129, 406] width 20 height 20
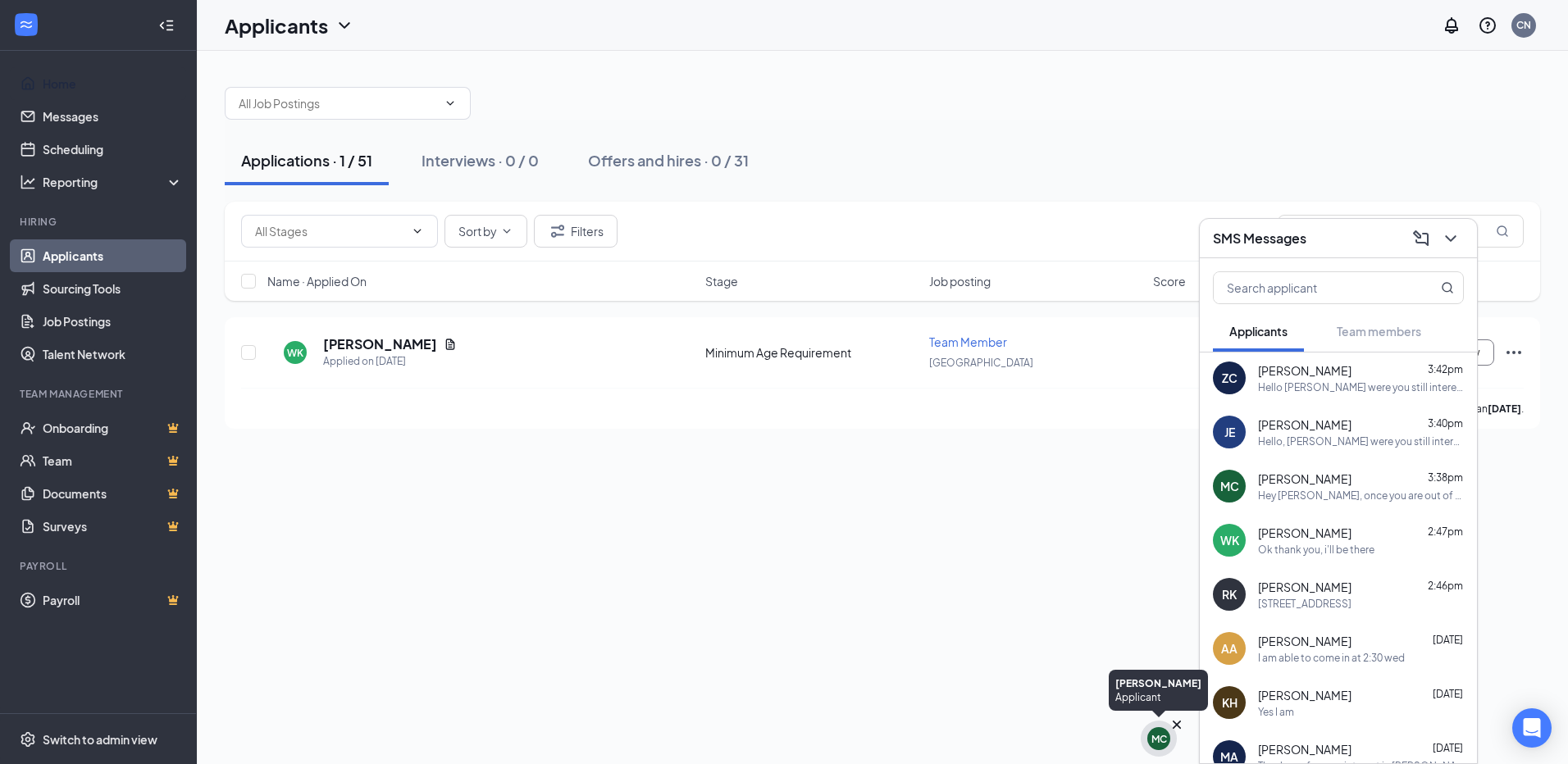
click at [1153, 743] on div "MC" at bounding box center [1158, 739] width 16 height 14
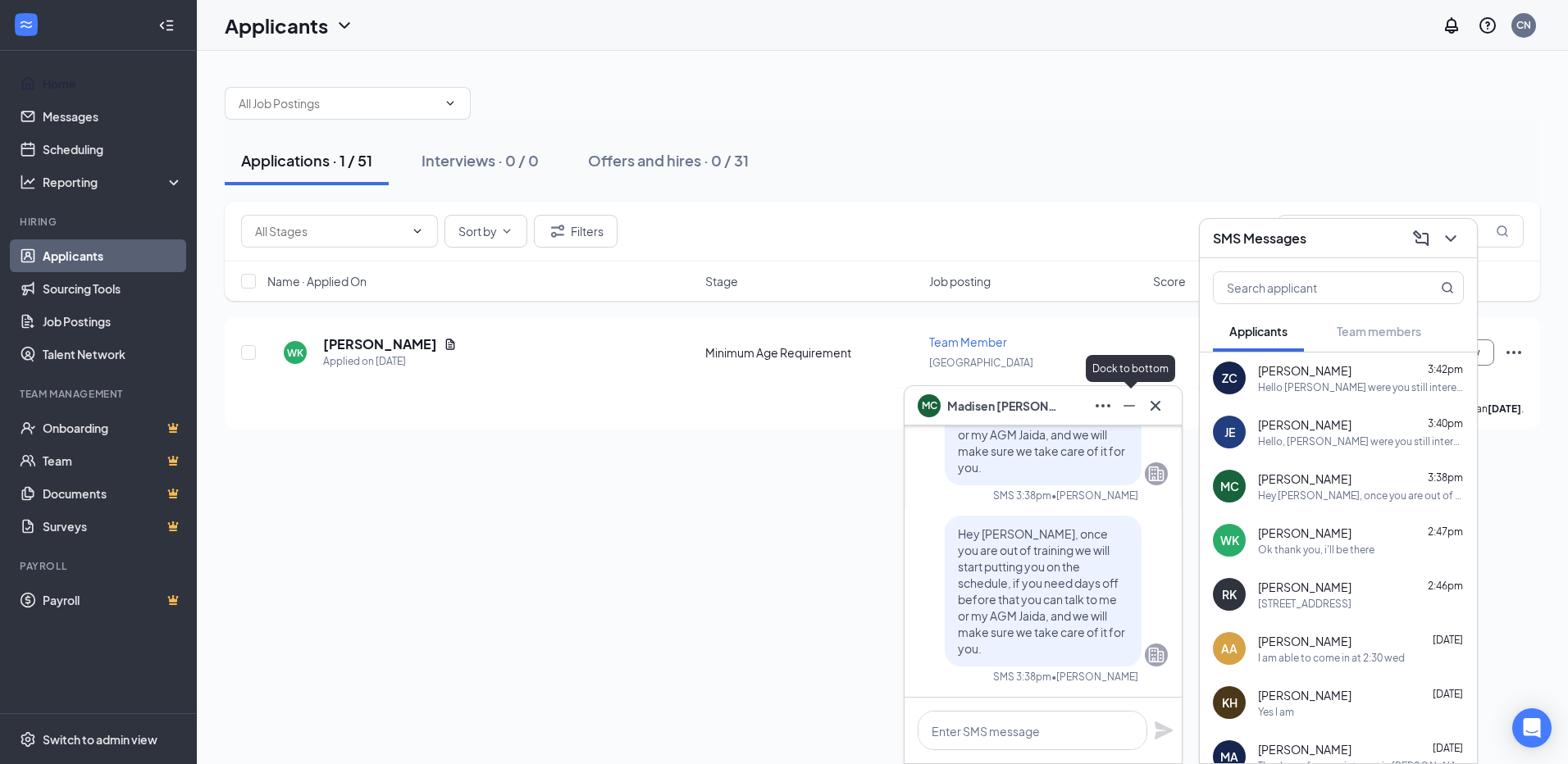
click at [1136, 409] on icon "Minimize" at bounding box center [1129, 406] width 20 height 20
